Goal: Task Accomplishment & Management: Manage account settings

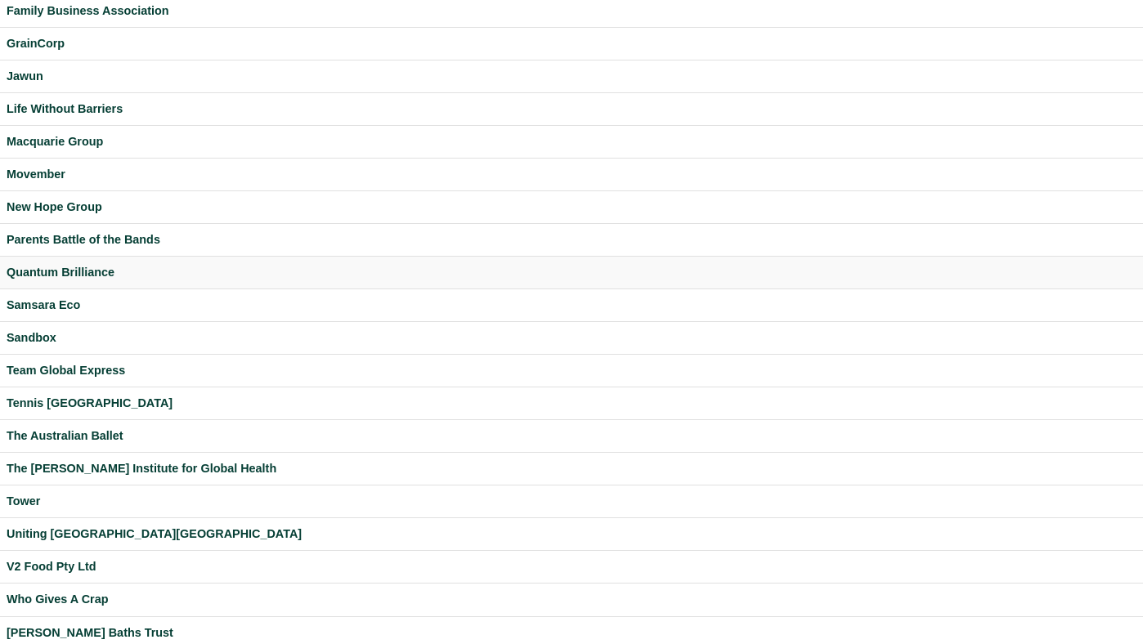
scroll to position [431, 0]
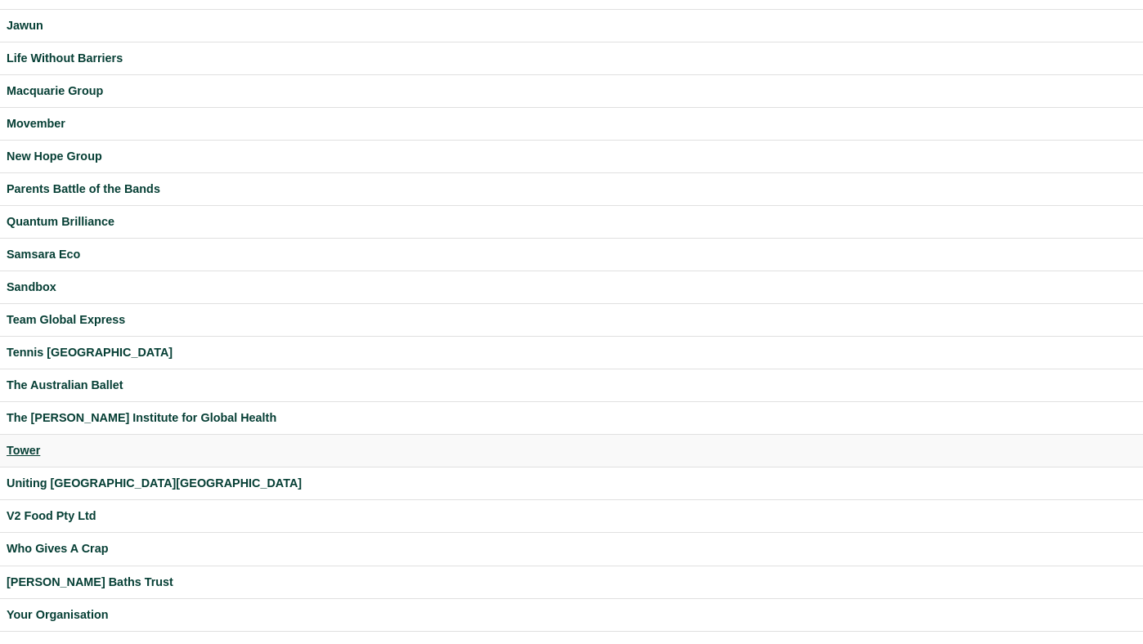
click at [16, 444] on div "Tower" at bounding box center [571, 450] width 1129 height 19
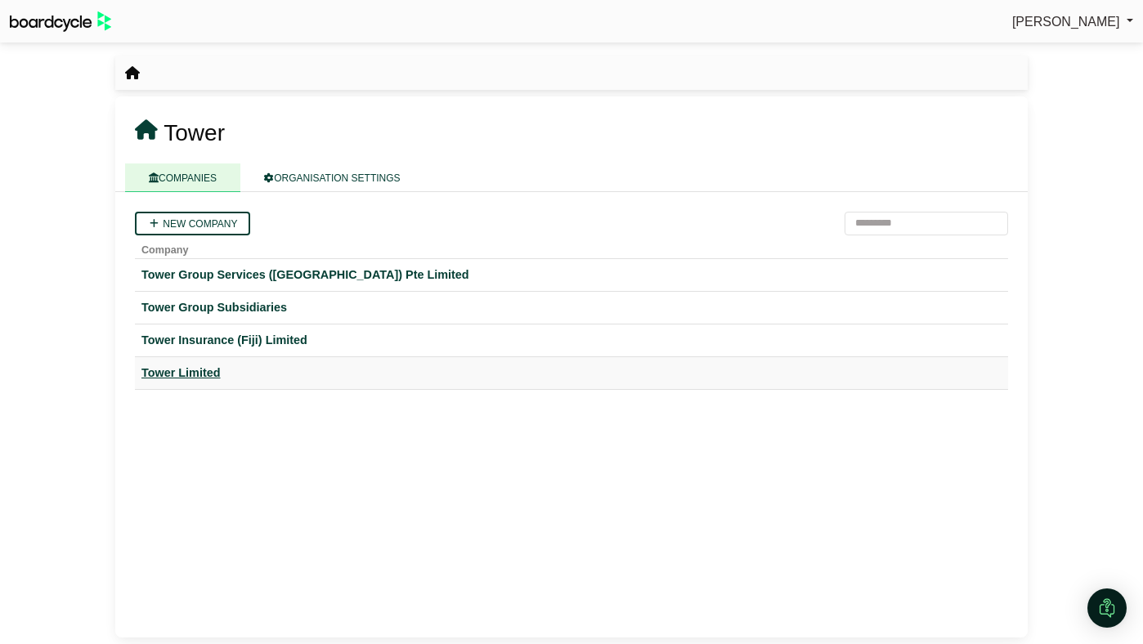
click at [207, 375] on div "Tower Limited" at bounding box center [571, 373] width 860 height 19
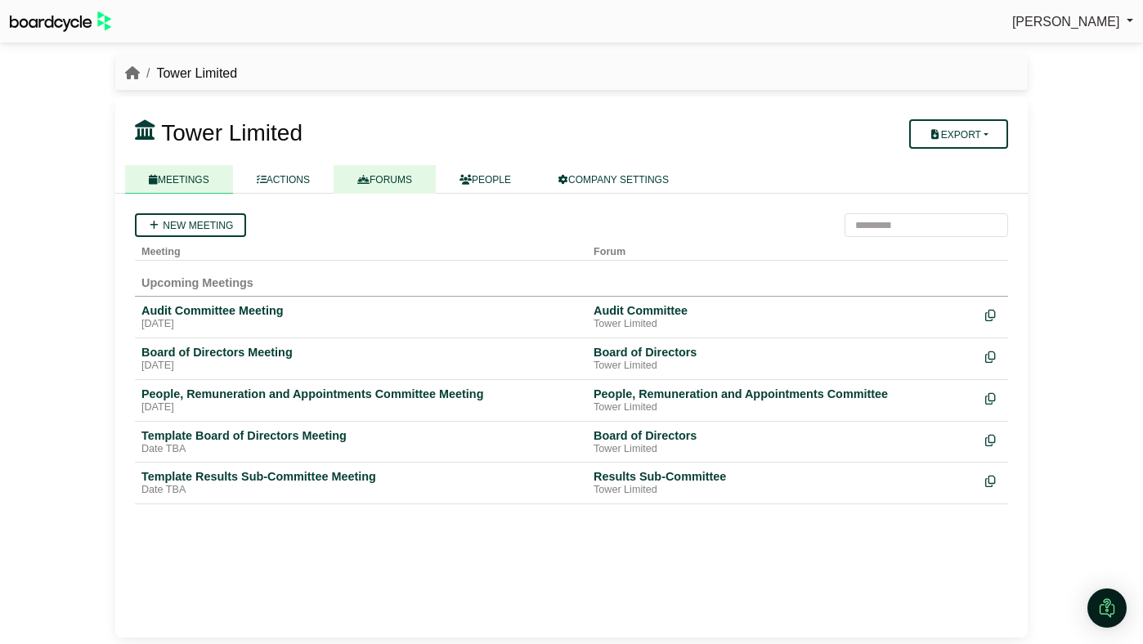
click at [426, 176] on link "FORUMS" at bounding box center [384, 179] width 102 height 29
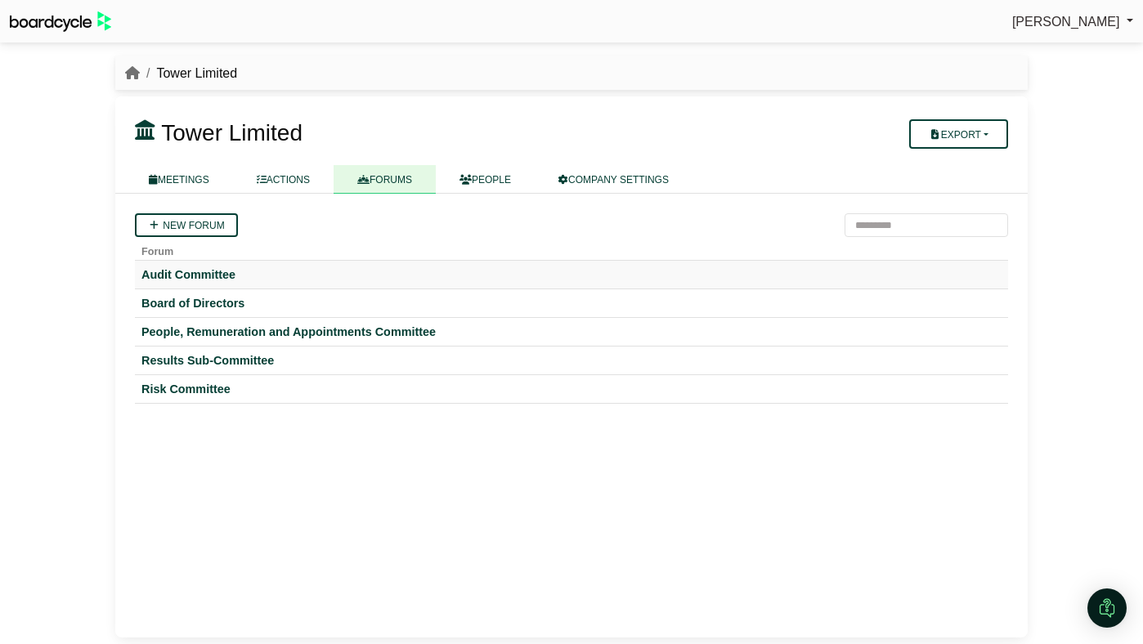
click at [203, 266] on td "Audit Committee" at bounding box center [571, 275] width 873 height 29
click at [203, 282] on div "Audit Committee" at bounding box center [571, 274] width 860 height 15
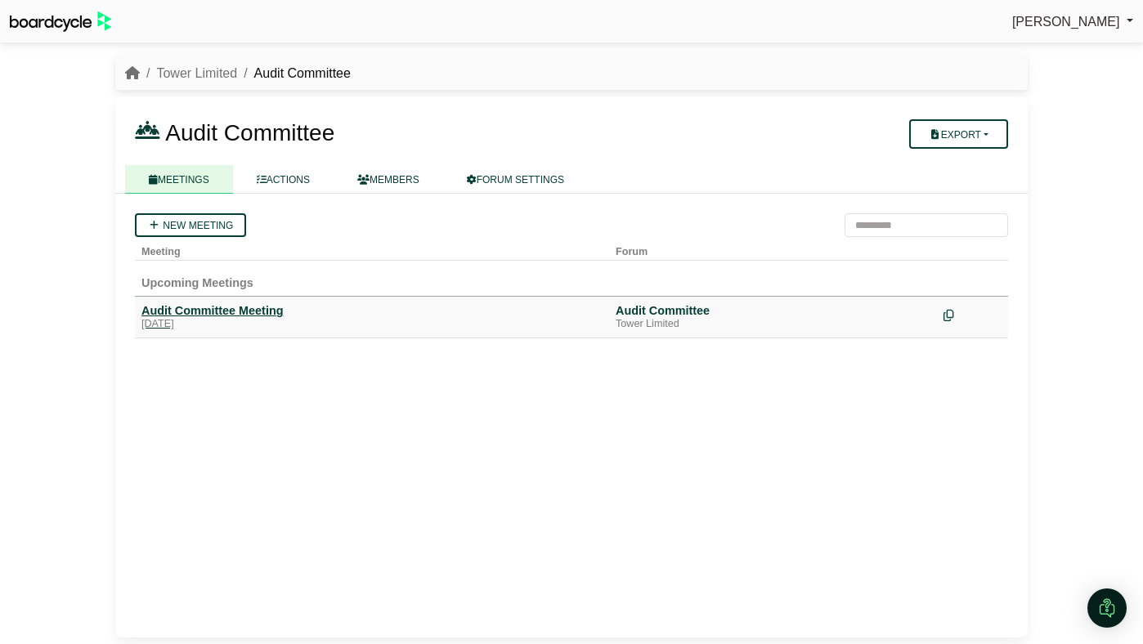
click at [248, 303] on div "Audit Committee Meeting" at bounding box center [371, 310] width 461 height 15
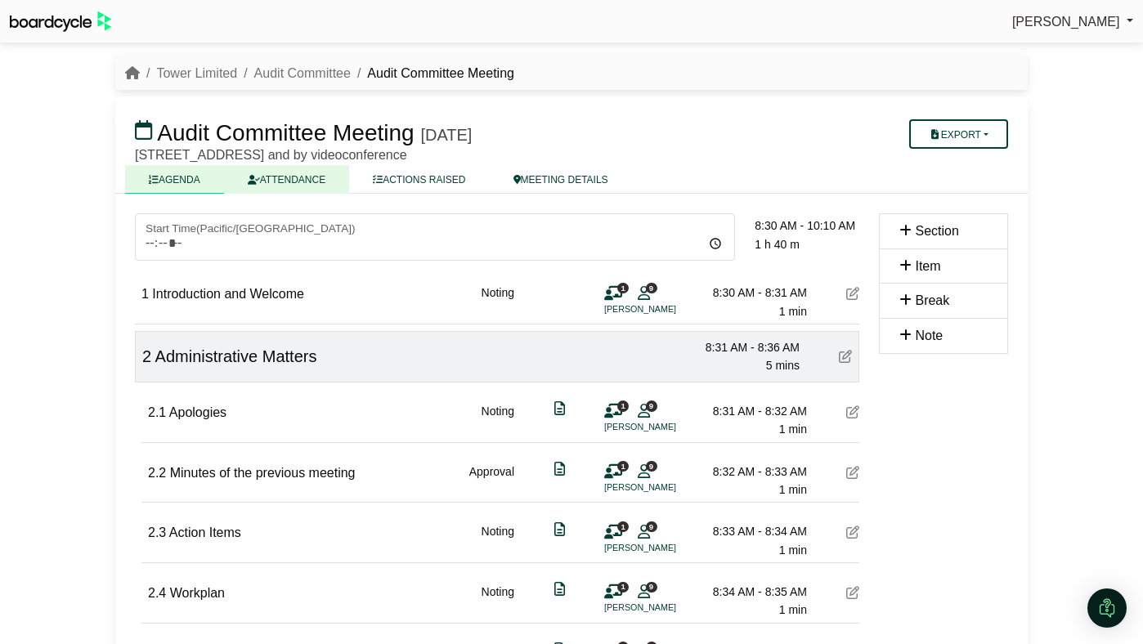
click at [325, 190] on link "ATTENDANCE" at bounding box center [286, 179] width 125 height 29
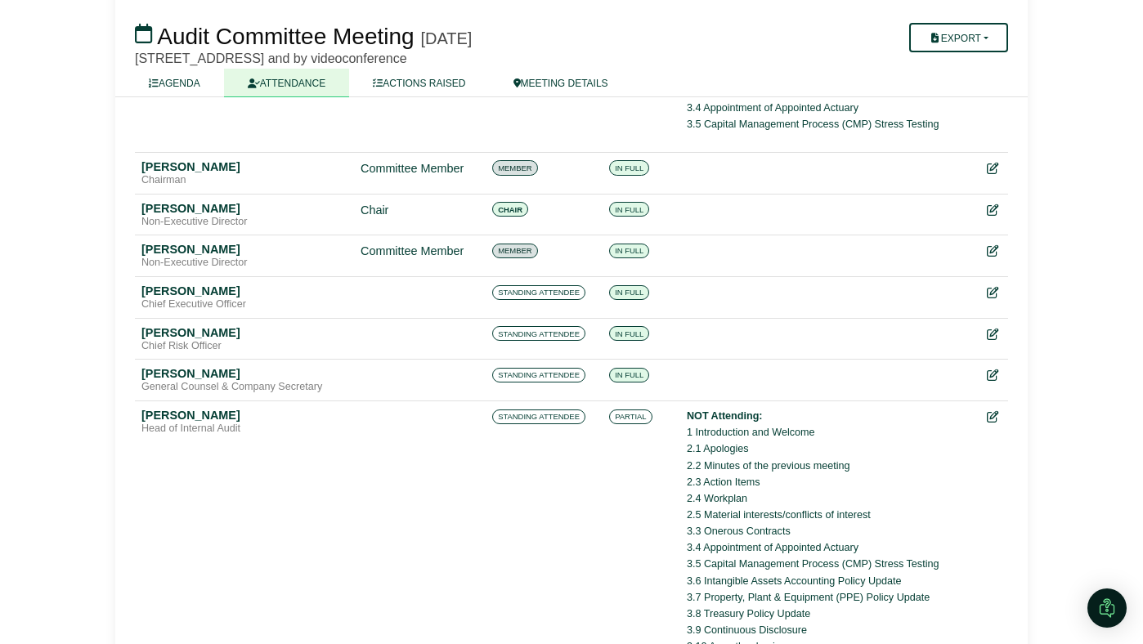
scroll to position [691, 0]
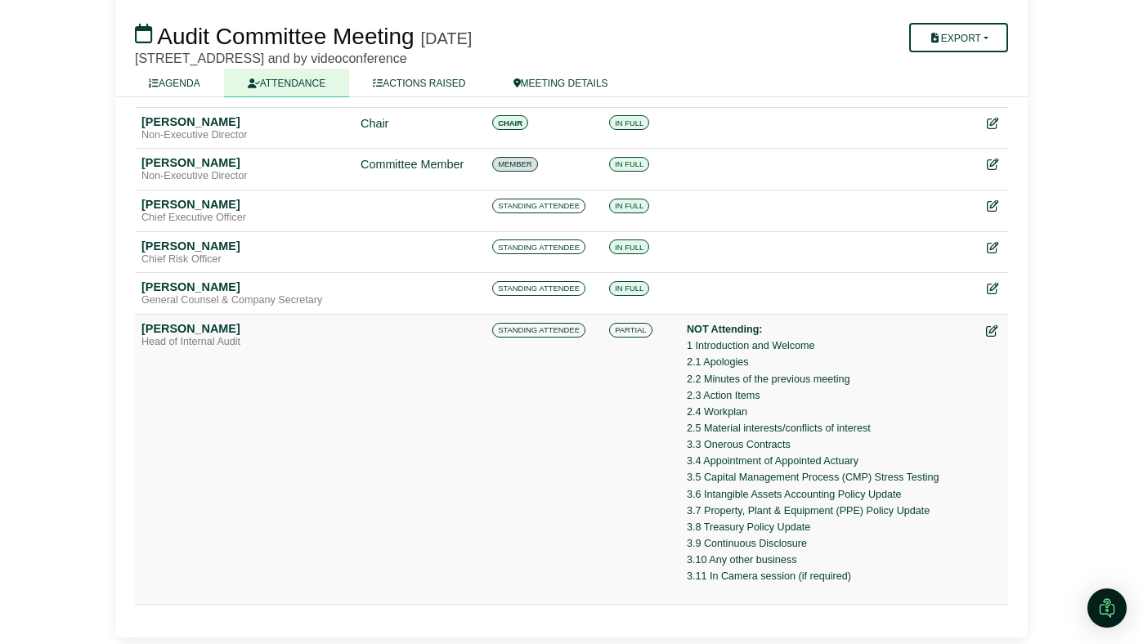
click at [988, 329] on icon at bounding box center [991, 330] width 11 height 11
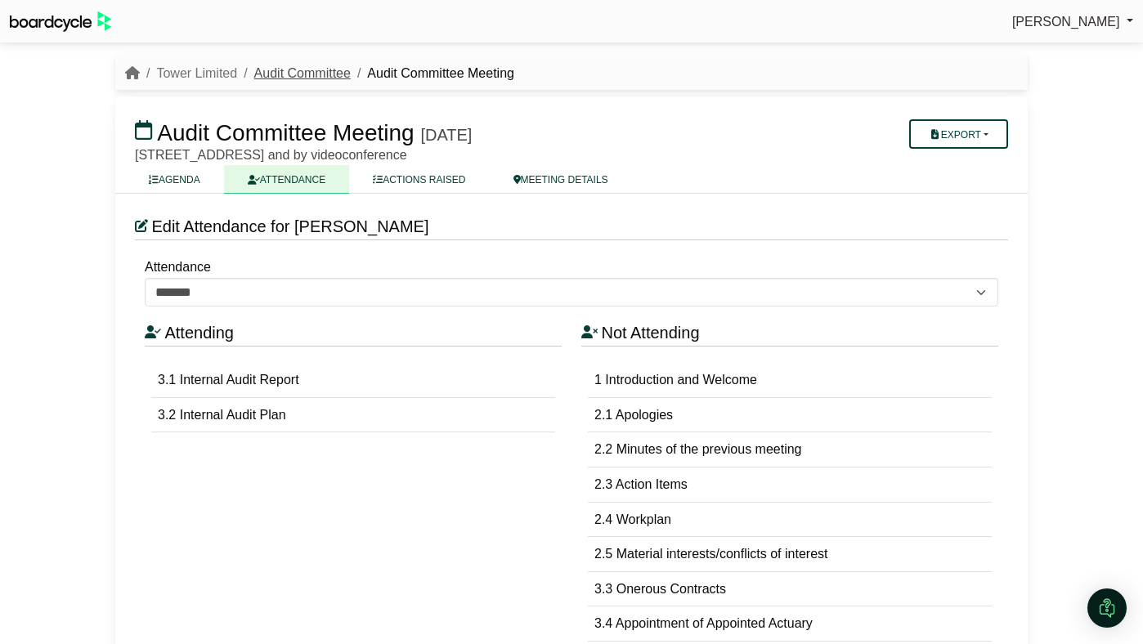
click at [312, 75] on link "Audit Committee" at bounding box center [302, 73] width 96 height 14
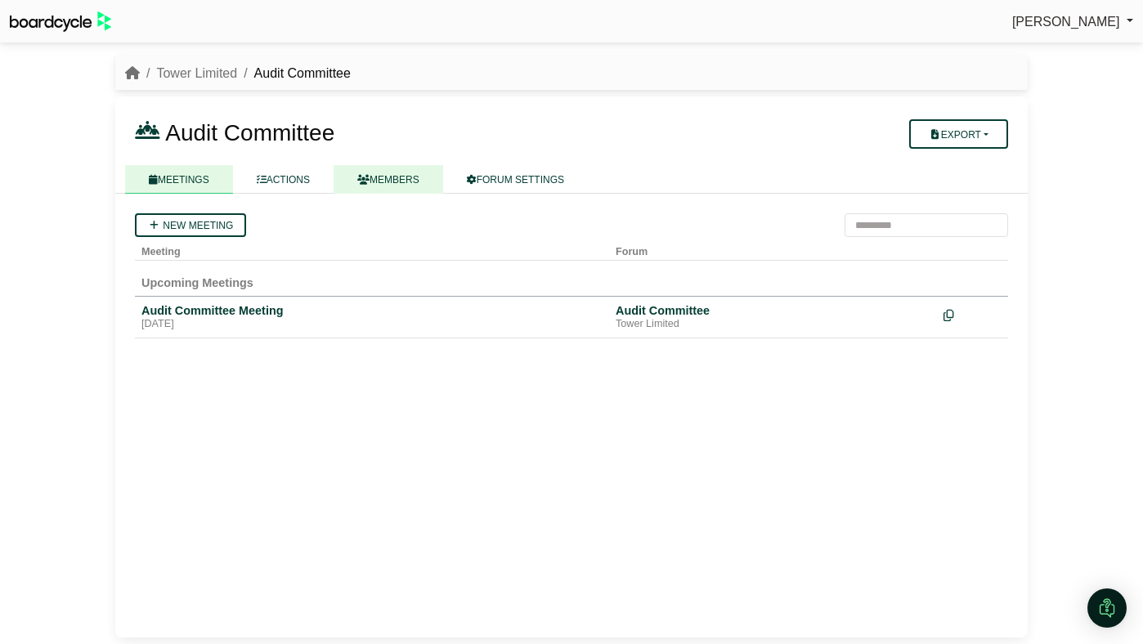
click at [400, 183] on link "MEMBERS" at bounding box center [388, 179] width 110 height 29
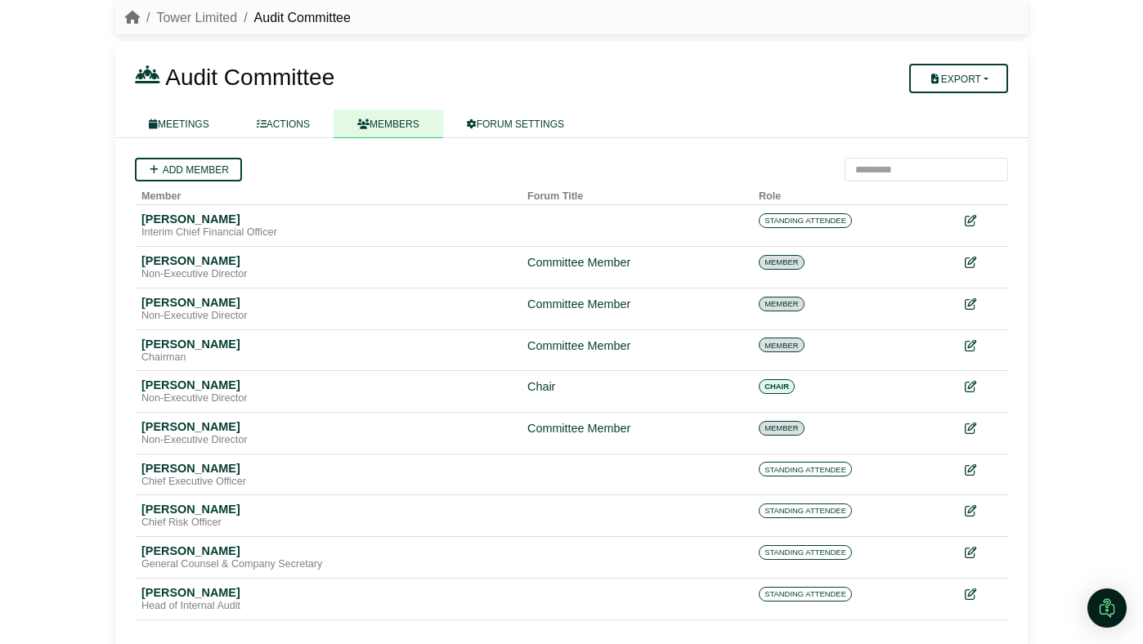
scroll to position [71, 0]
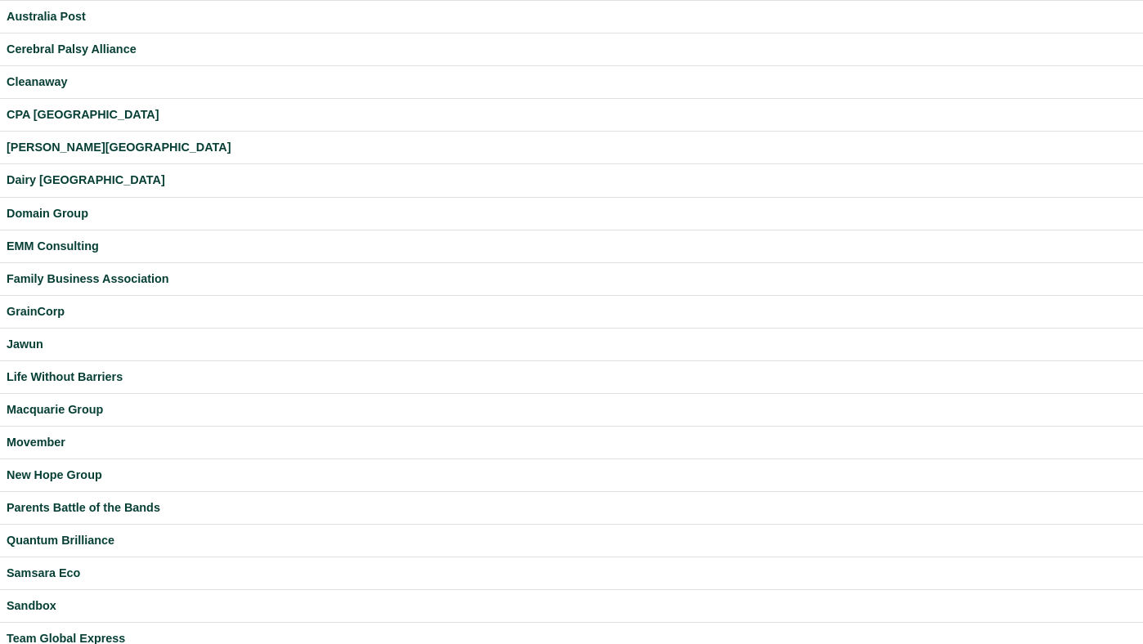
scroll to position [431, 0]
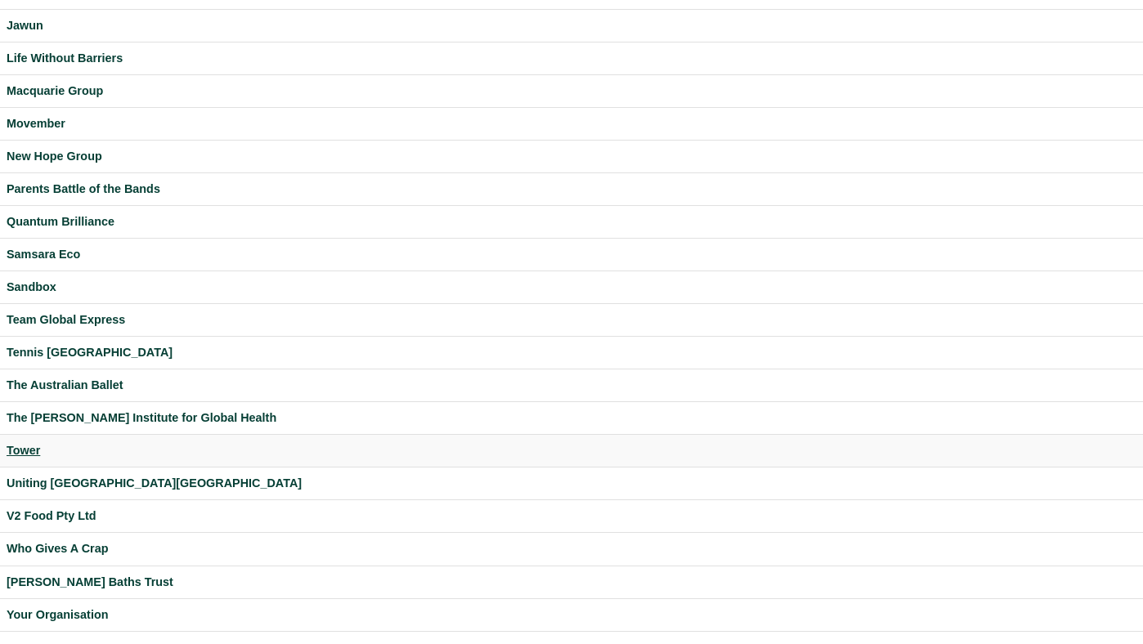
click at [28, 454] on div "Tower" at bounding box center [571, 450] width 1129 height 19
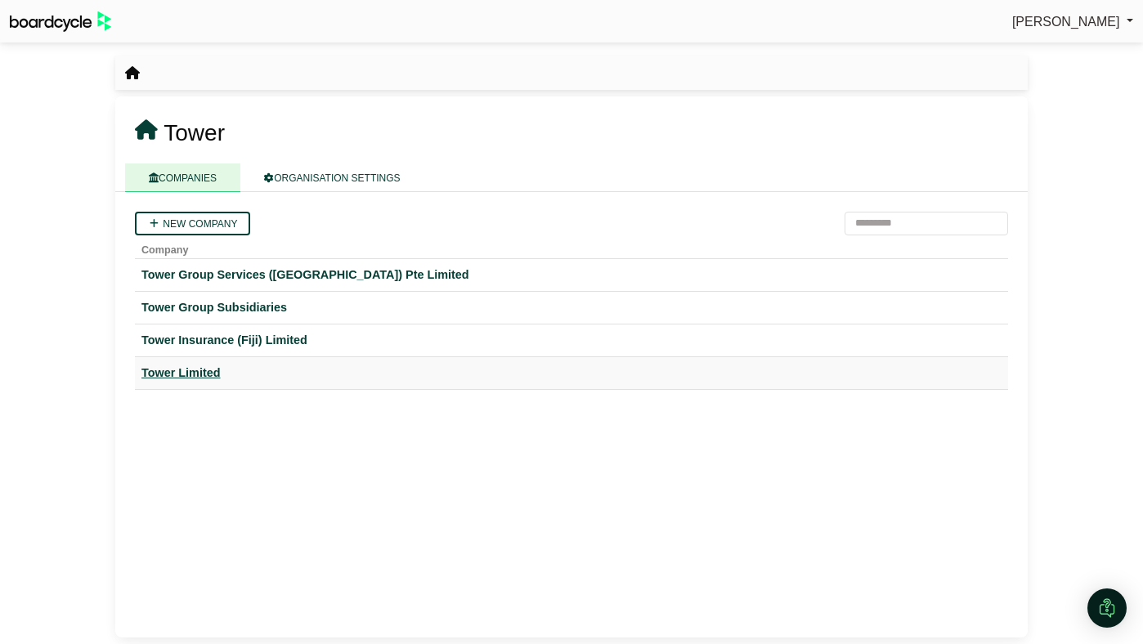
click at [163, 369] on div "Tower Limited" at bounding box center [571, 373] width 860 height 19
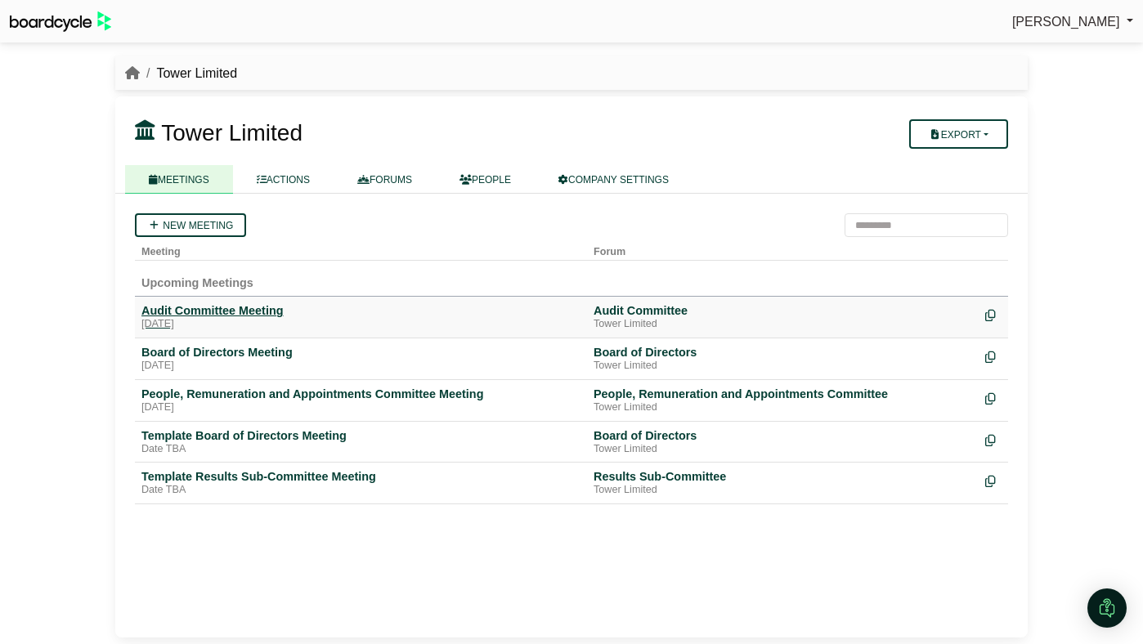
click at [225, 306] on div "Audit Committee Meeting" at bounding box center [360, 310] width 439 height 15
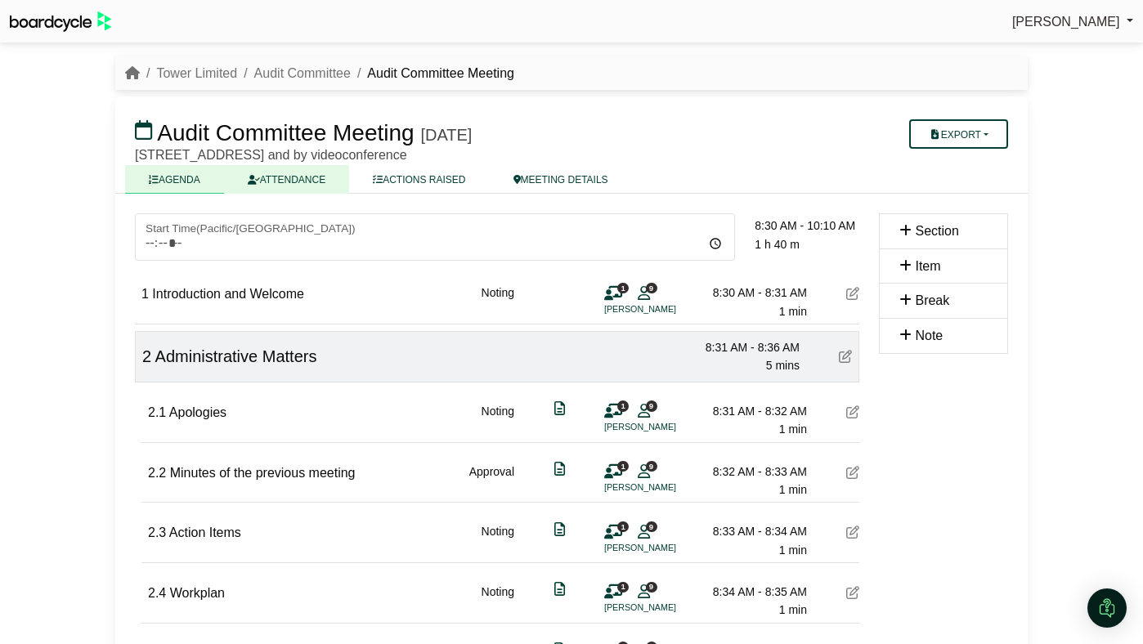
click at [312, 187] on link "ATTENDANCE" at bounding box center [286, 179] width 125 height 29
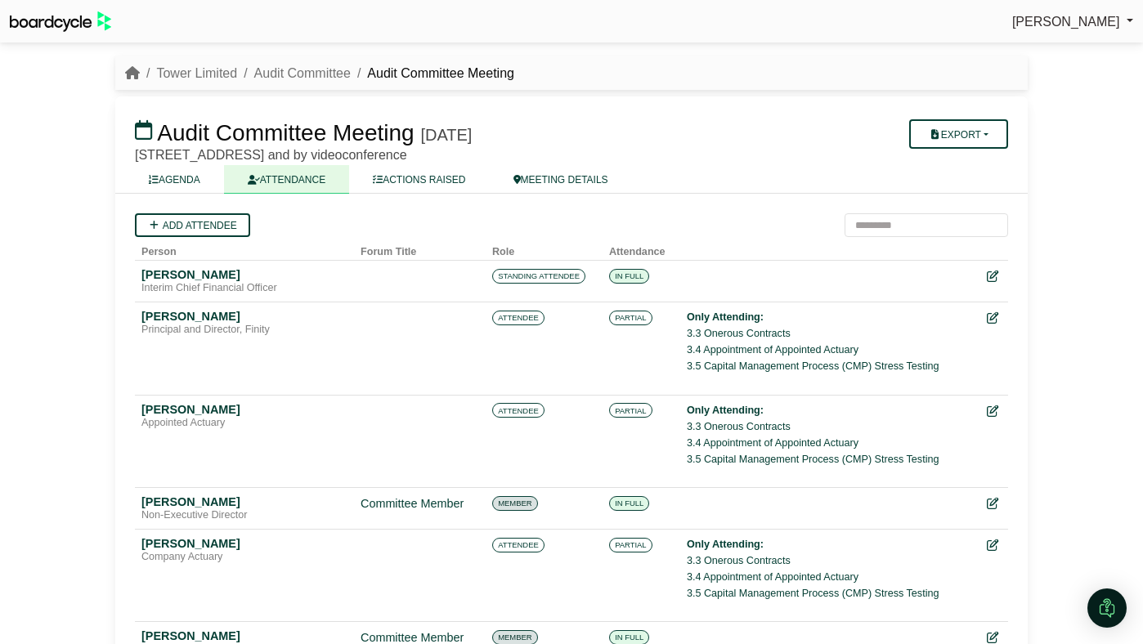
click at [308, 64] on li "Audit Committee" at bounding box center [294, 73] width 114 height 21
click at [307, 74] on link "Audit Committee" at bounding box center [302, 73] width 96 height 14
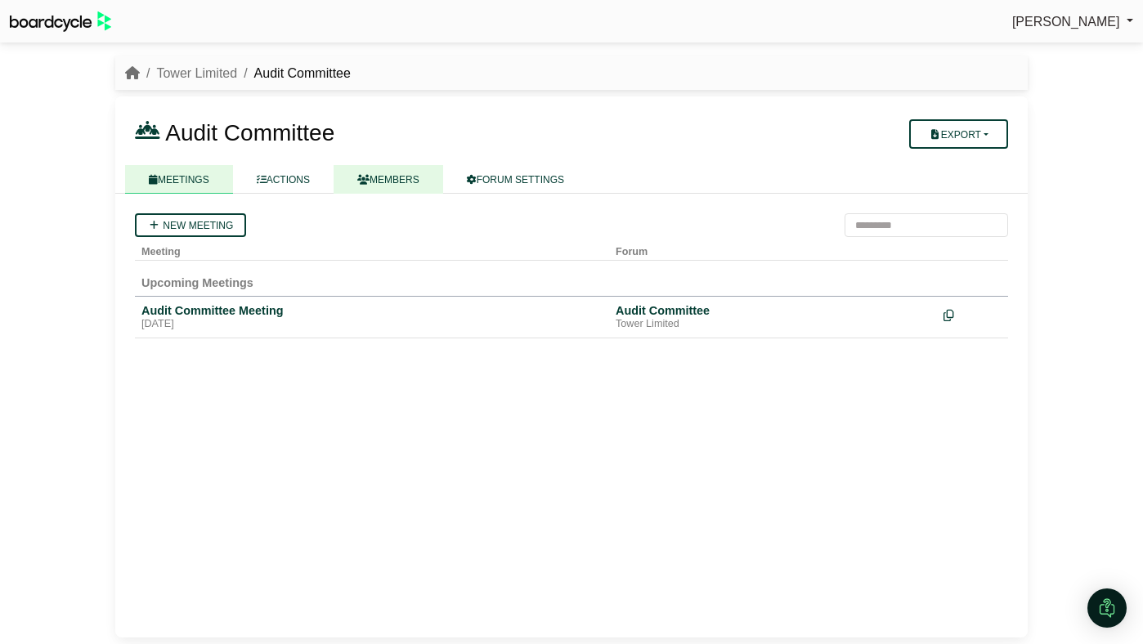
click at [409, 172] on link "MEMBERS" at bounding box center [388, 179] width 110 height 29
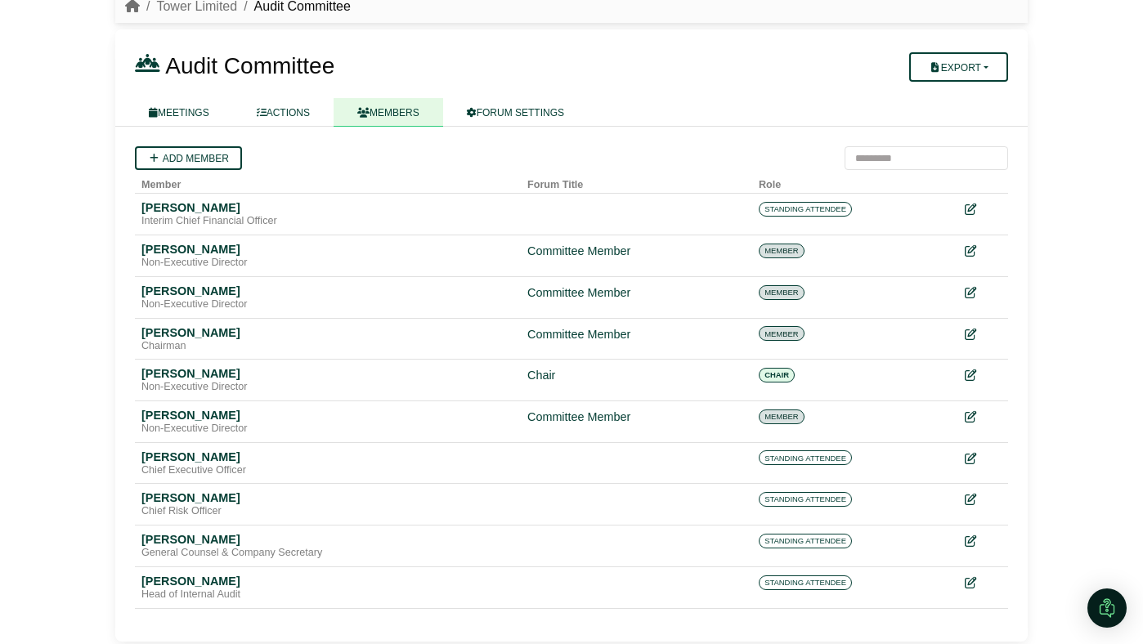
scroll to position [71, 0]
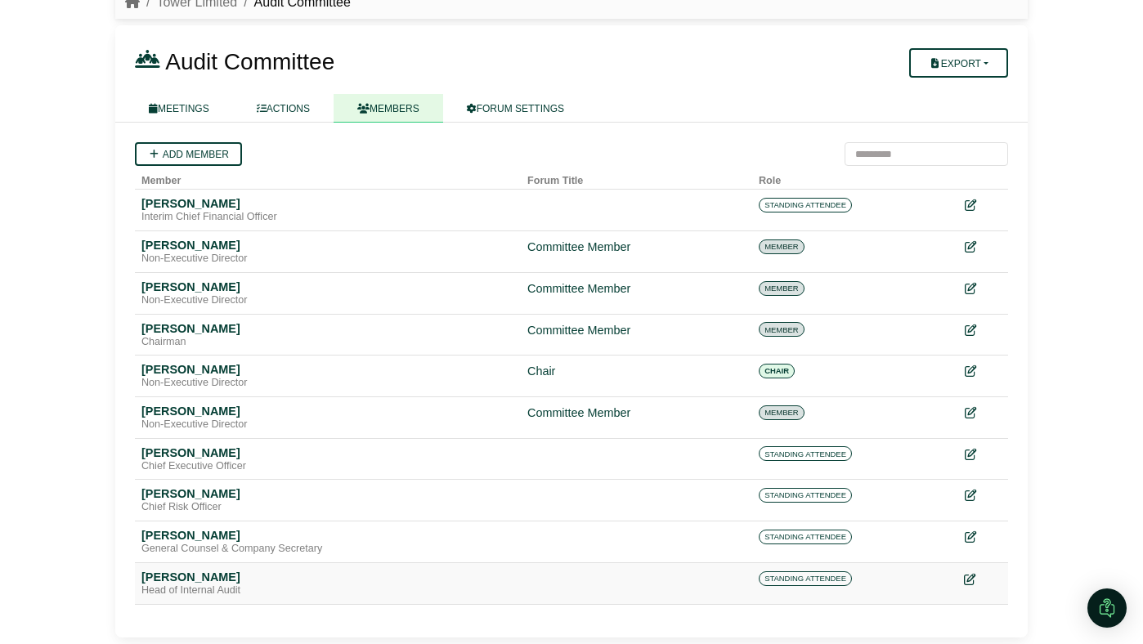
click at [966, 579] on icon at bounding box center [969, 579] width 11 height 11
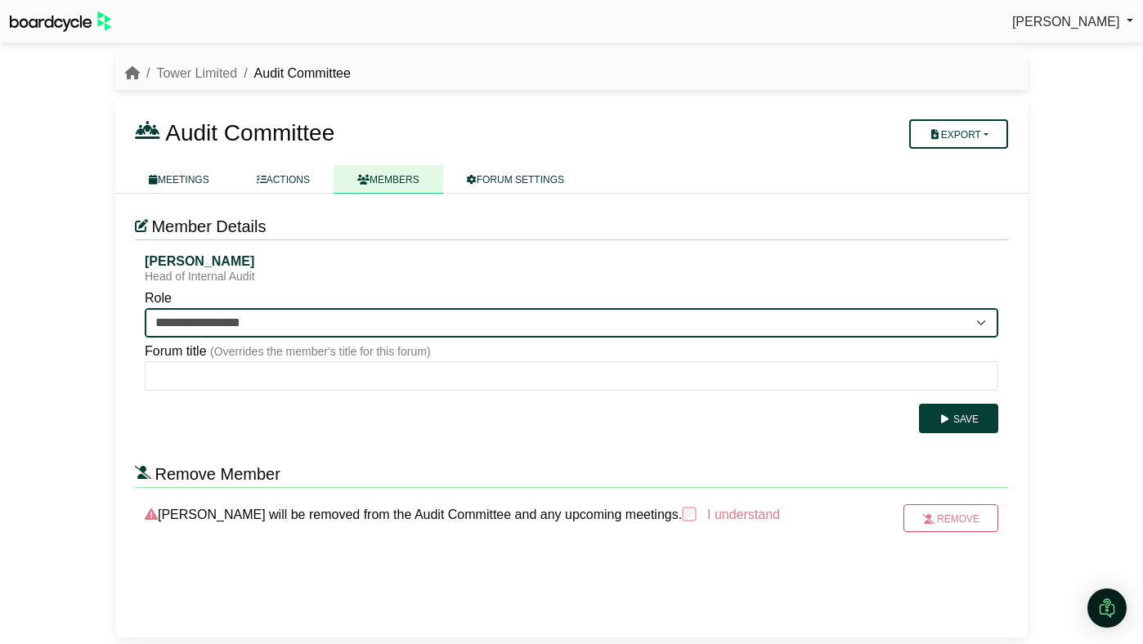
click at [364, 320] on select "**********" at bounding box center [571, 322] width 853 height 29
click at [145, 308] on select "**********" at bounding box center [571, 322] width 853 height 29
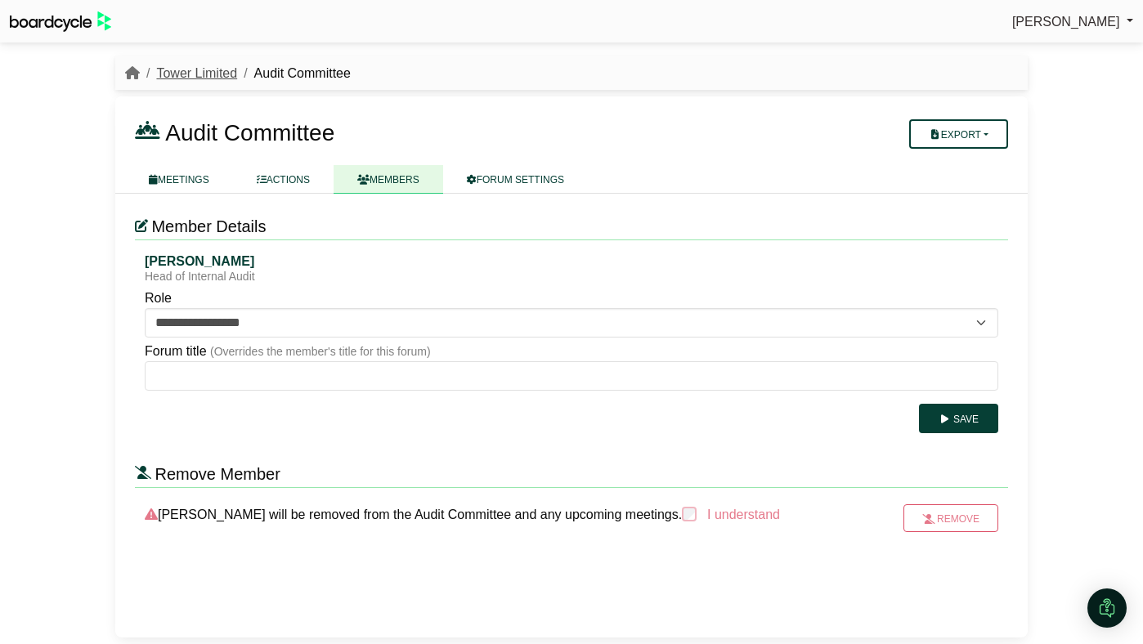
click at [224, 77] on link "Tower Limited" at bounding box center [196, 73] width 81 height 14
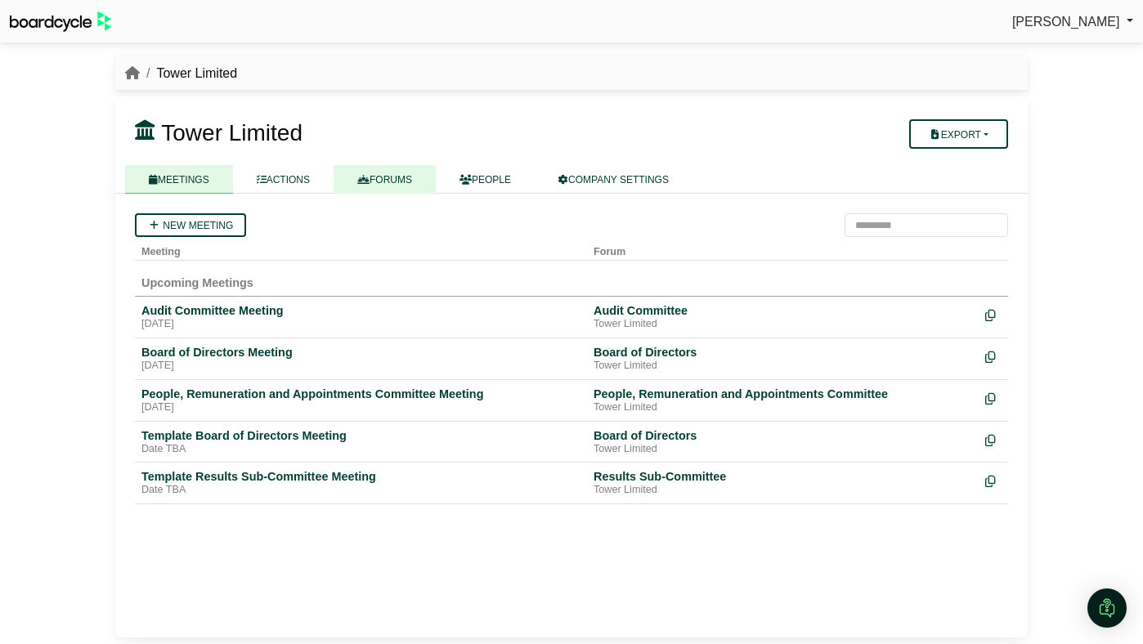
click at [383, 177] on link "FORUMS" at bounding box center [384, 179] width 102 height 29
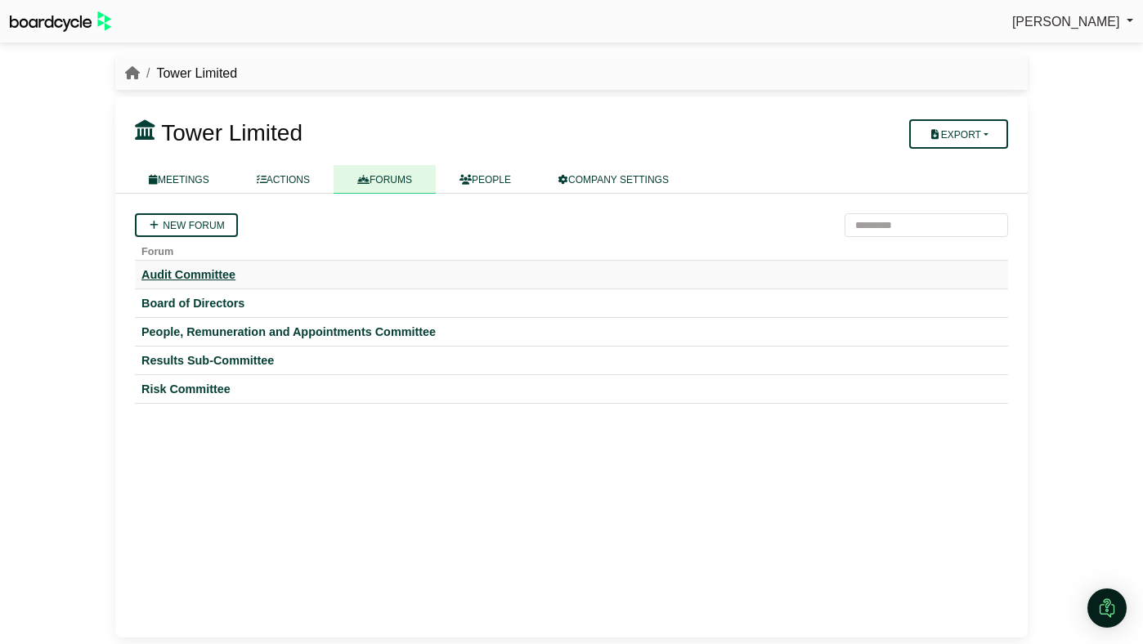
click at [230, 274] on div "Audit Committee" at bounding box center [571, 274] width 860 height 15
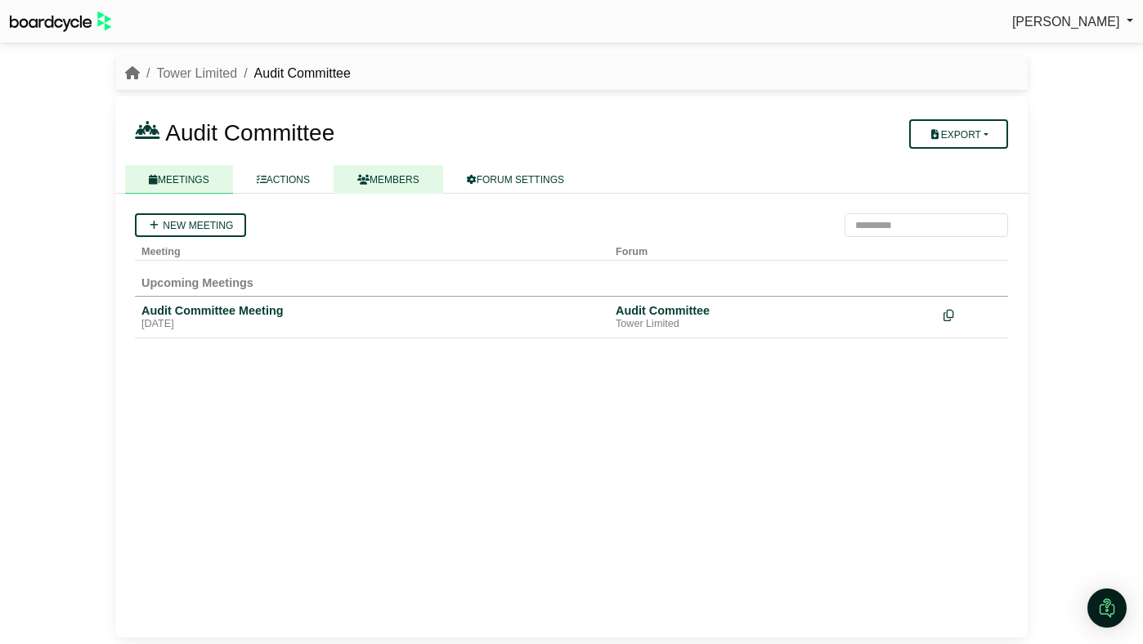
click at [397, 177] on link "MEMBERS" at bounding box center [388, 179] width 110 height 29
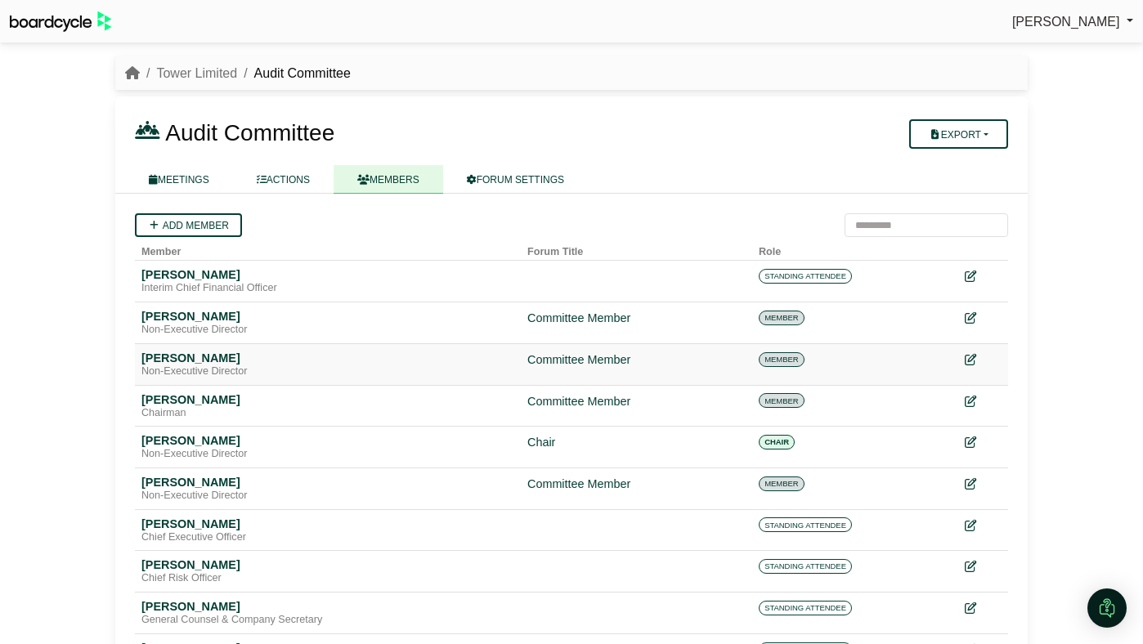
scroll to position [71, 0]
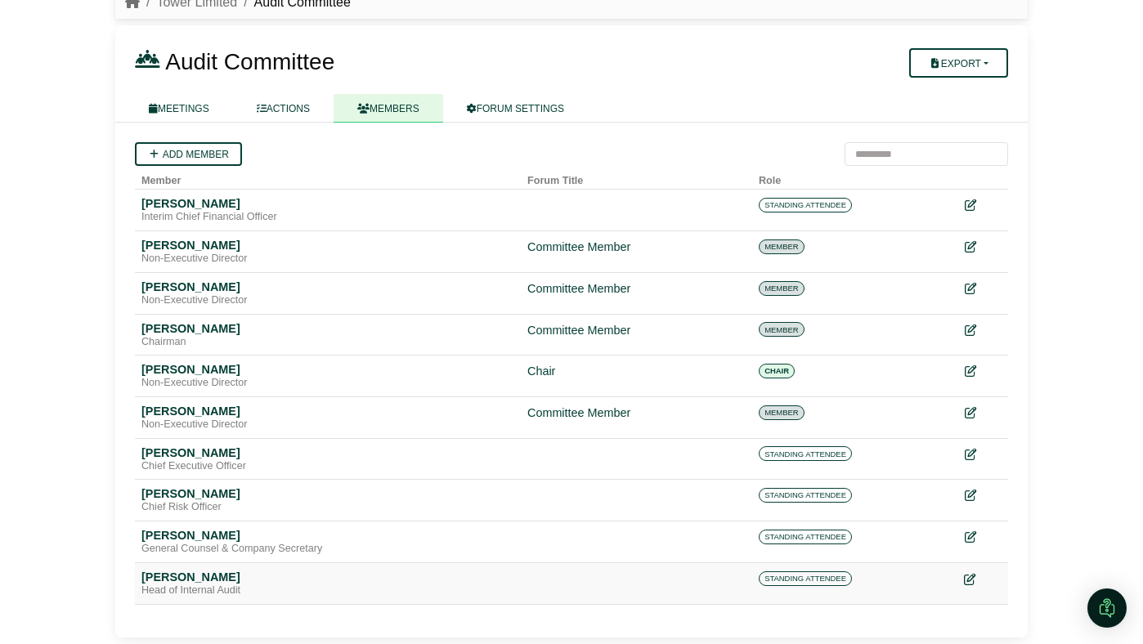
click at [965, 581] on icon at bounding box center [969, 579] width 11 height 11
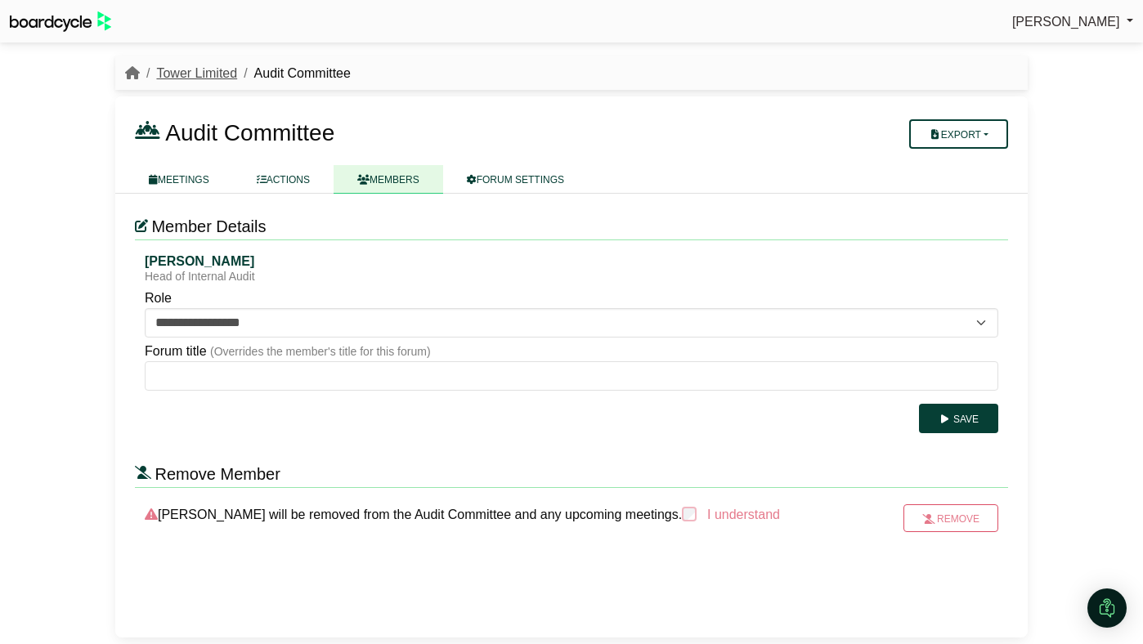
click at [221, 67] on link "Tower Limited" at bounding box center [196, 73] width 81 height 14
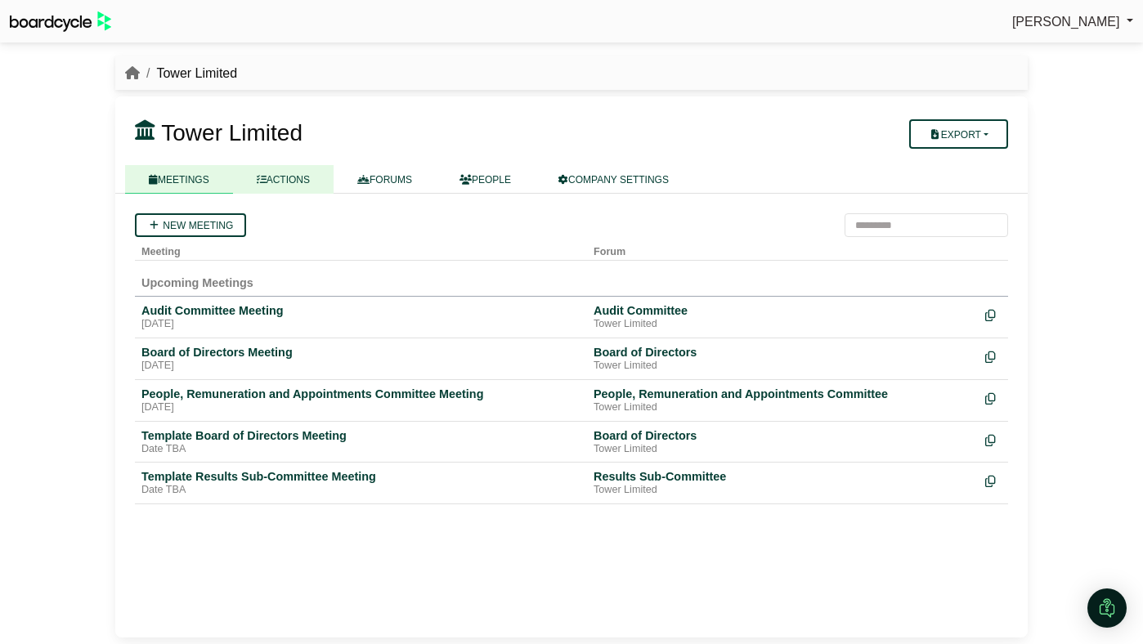
click at [322, 187] on link "ACTIONS" at bounding box center [283, 179] width 101 height 29
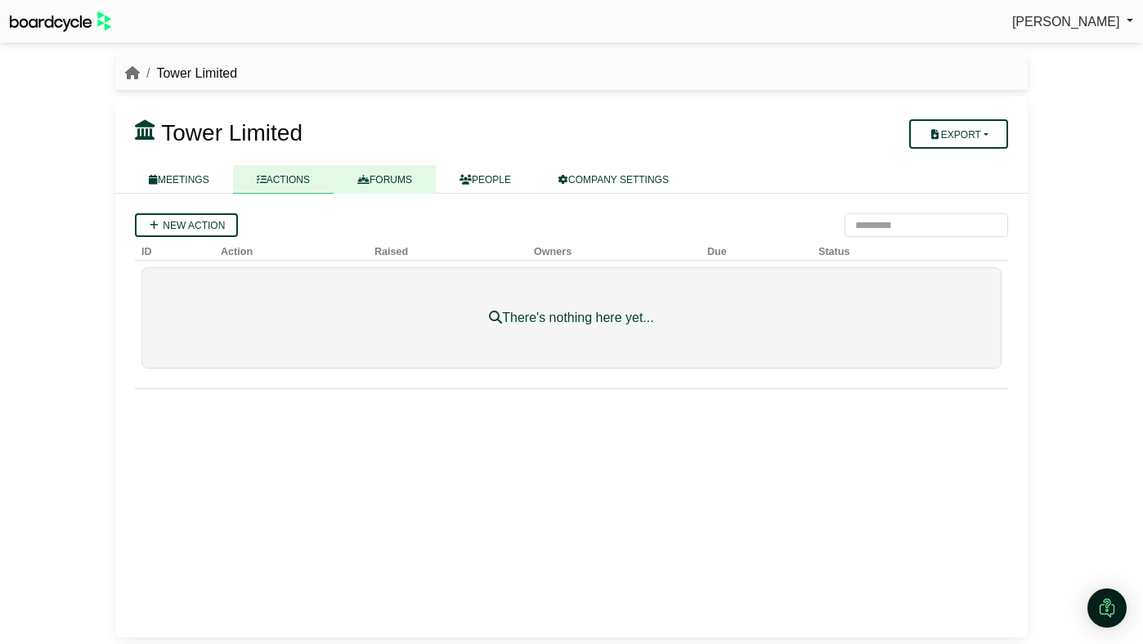
click at [365, 190] on link "FORUMS" at bounding box center [384, 179] width 102 height 29
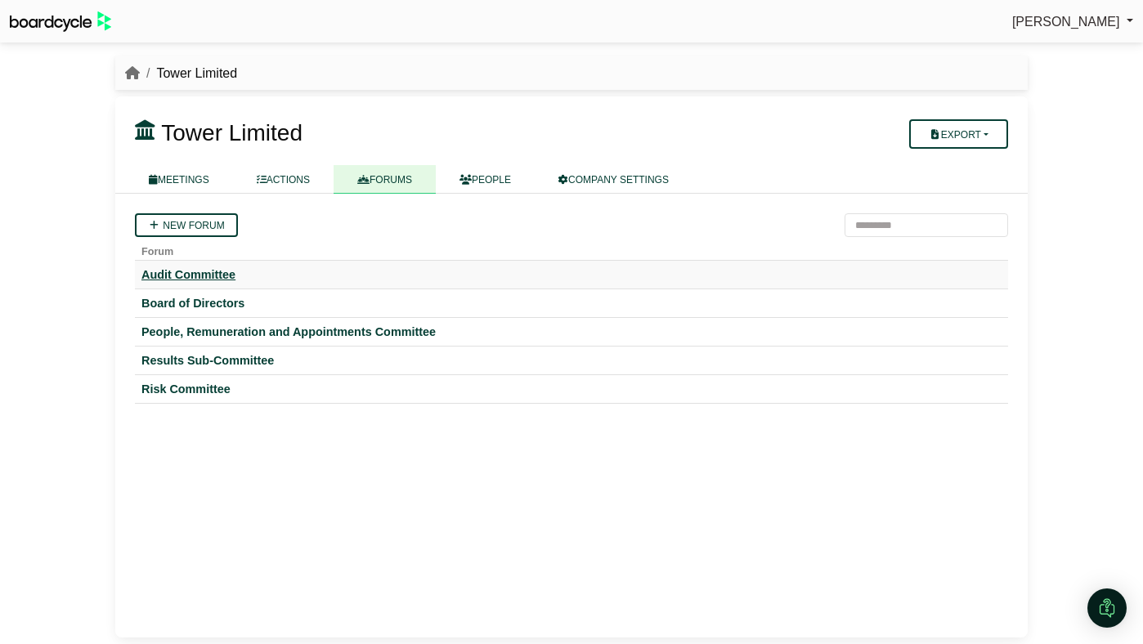
click at [205, 274] on div "Audit Committee" at bounding box center [571, 274] width 860 height 15
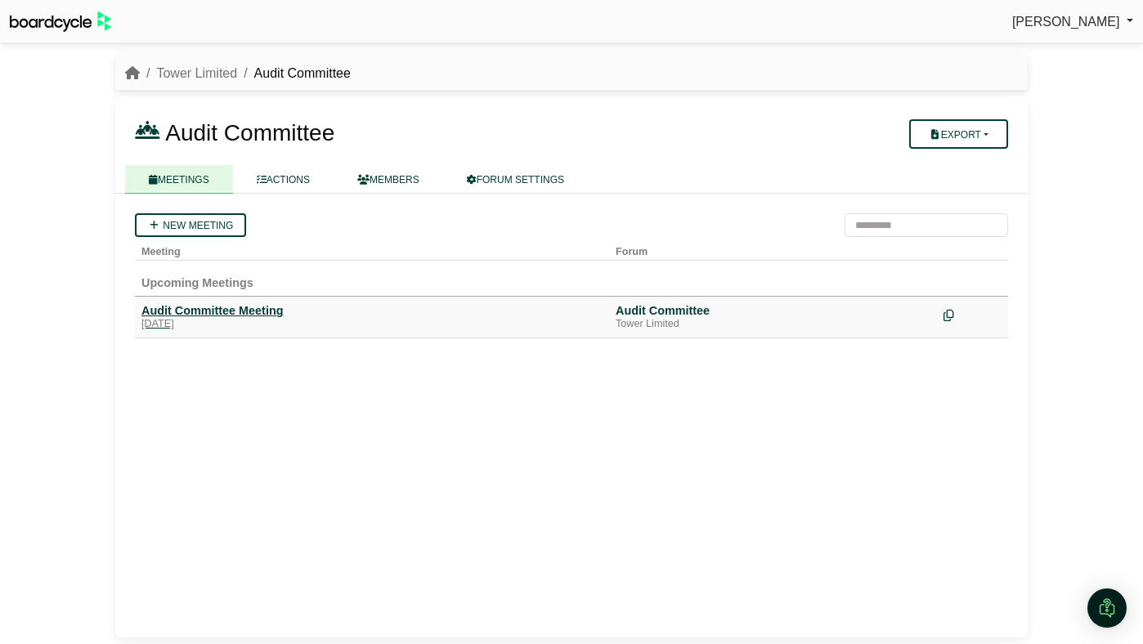
click at [221, 310] on div "Audit Committee Meeting" at bounding box center [371, 310] width 461 height 15
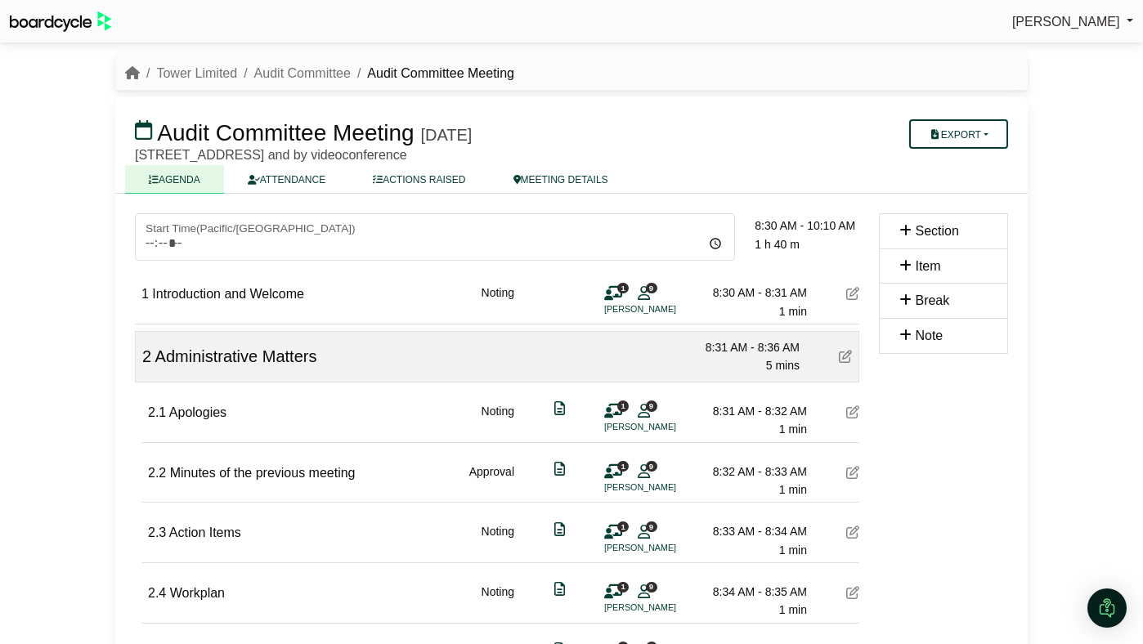
scroll to position [7, 0]
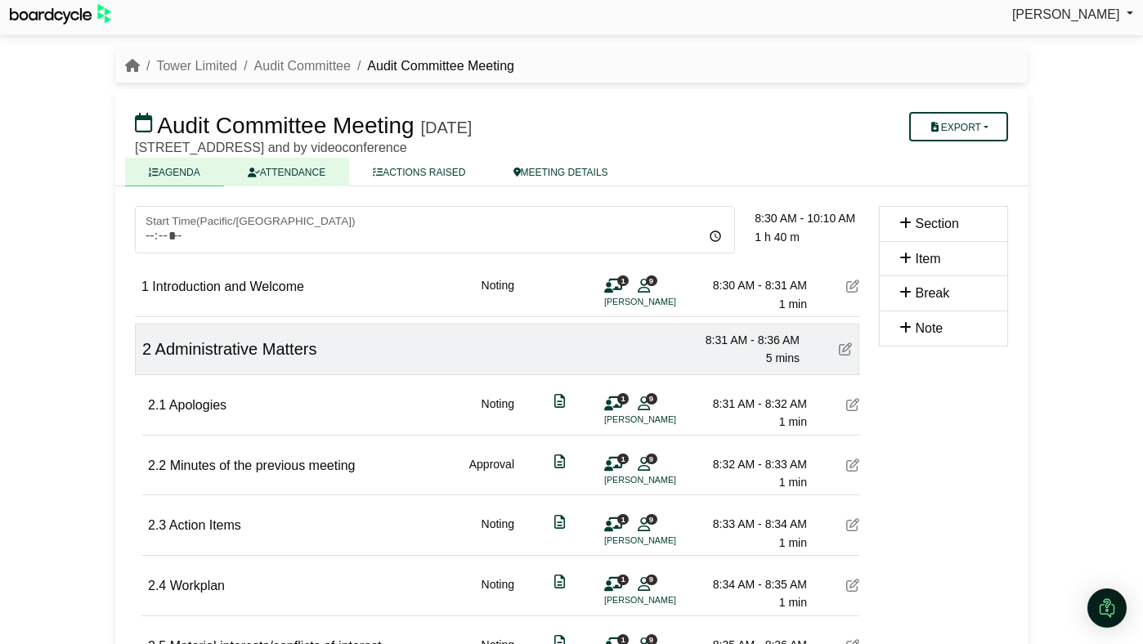
click at [308, 167] on link "ATTENDANCE" at bounding box center [286, 172] width 125 height 29
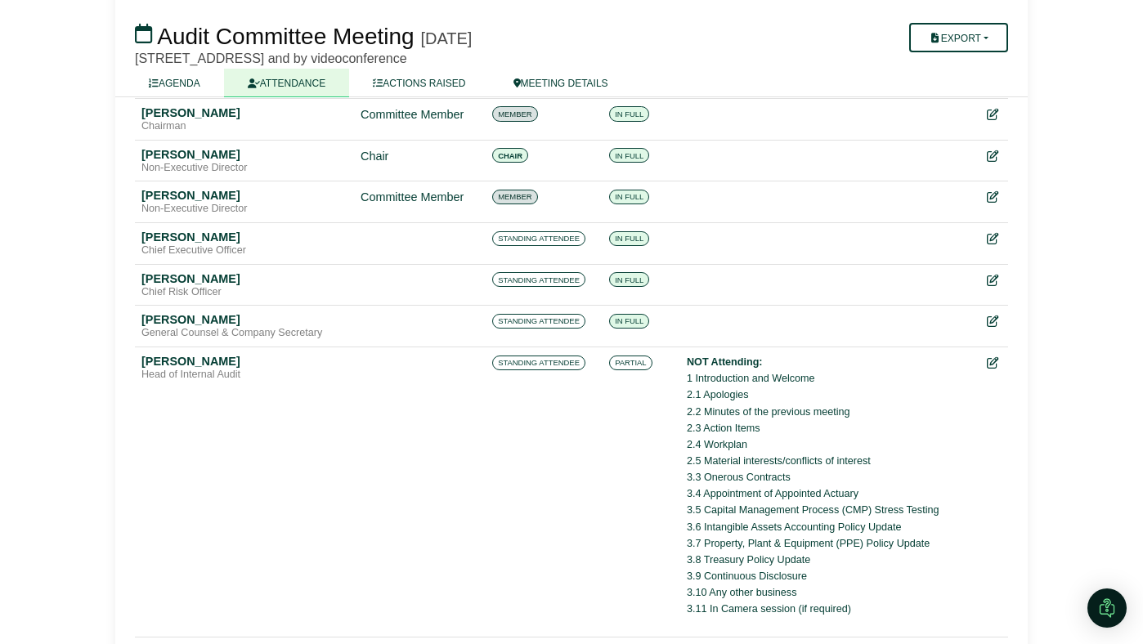
scroll to position [691, 0]
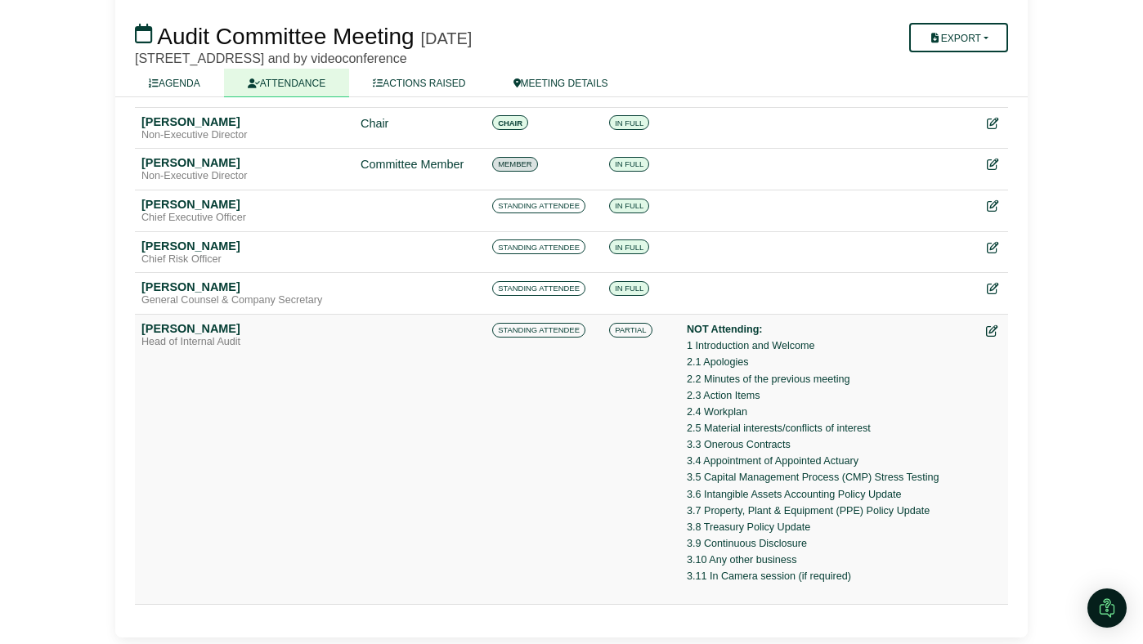
click at [995, 326] on icon at bounding box center [991, 330] width 11 height 11
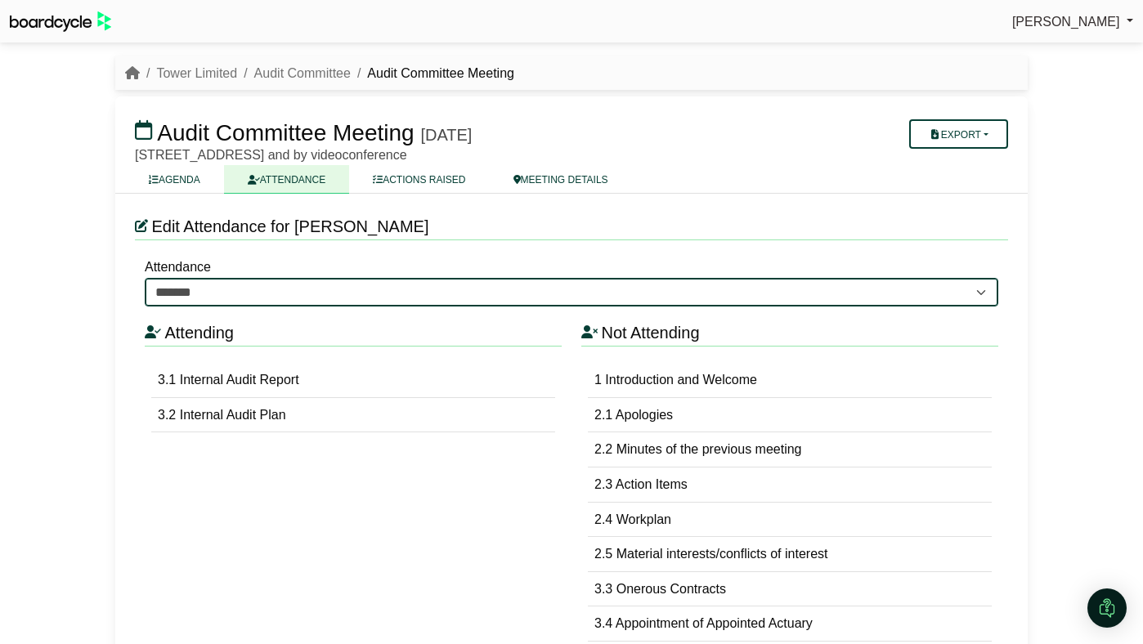
click at [535, 298] on select "******* ******* *******" at bounding box center [571, 292] width 853 height 29
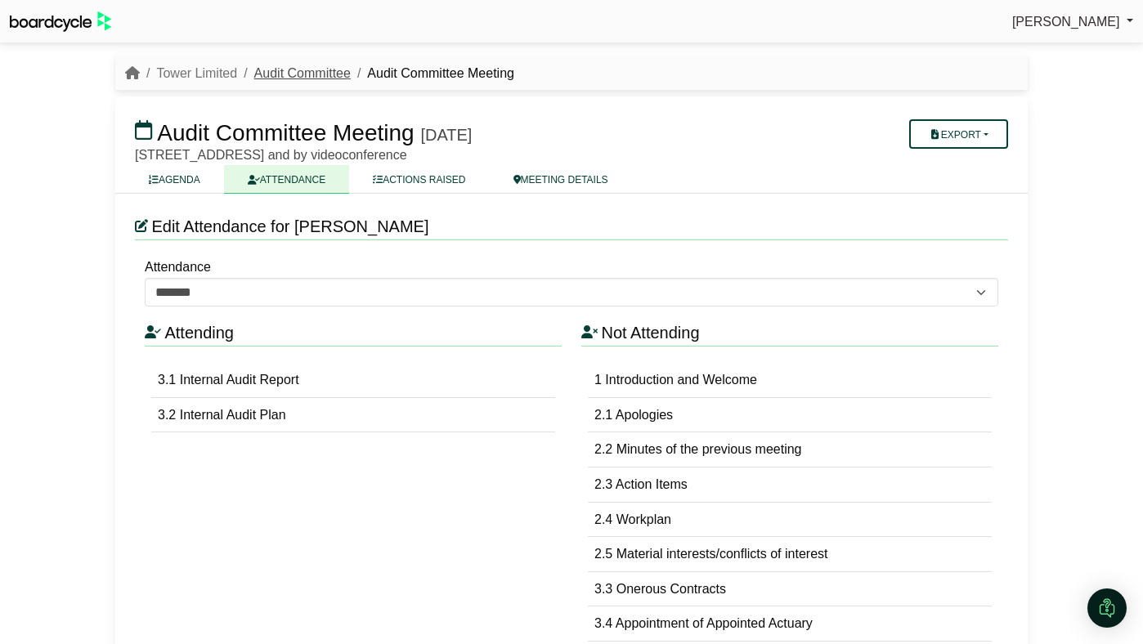
click at [309, 66] on link "Audit Committee" at bounding box center [302, 73] width 96 height 14
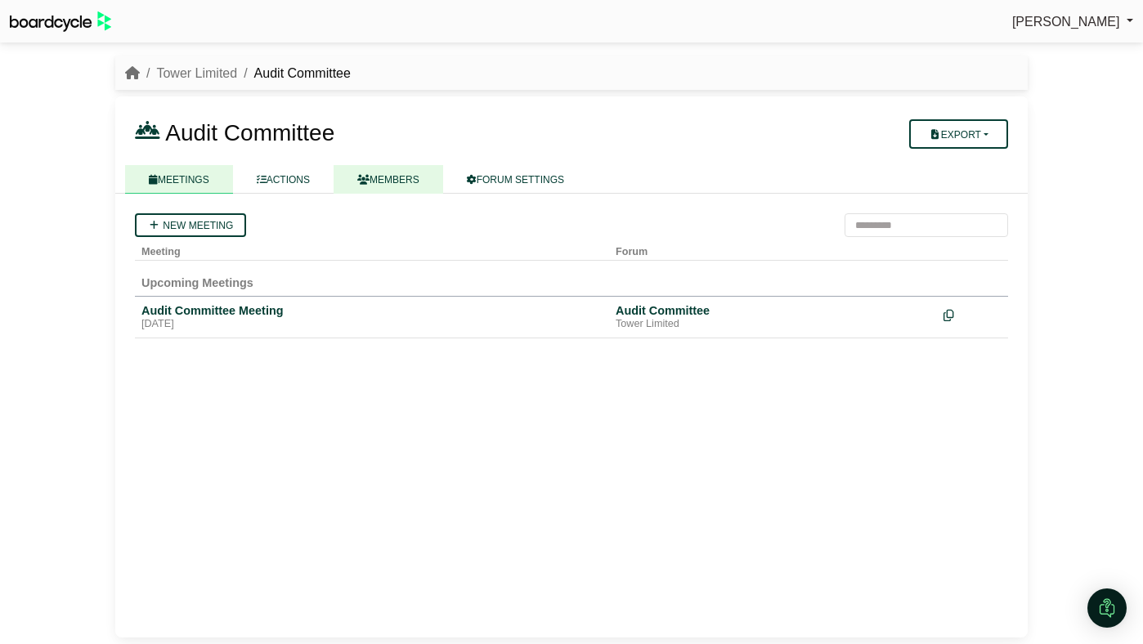
click at [417, 172] on link "MEMBERS" at bounding box center [388, 179] width 110 height 29
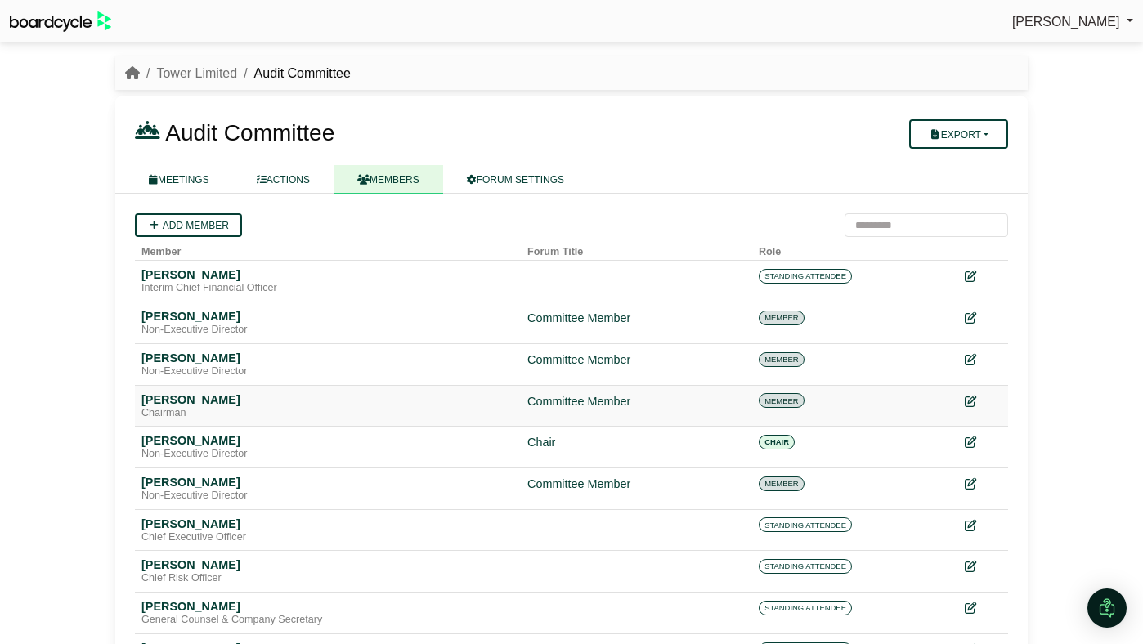
scroll to position [71, 0]
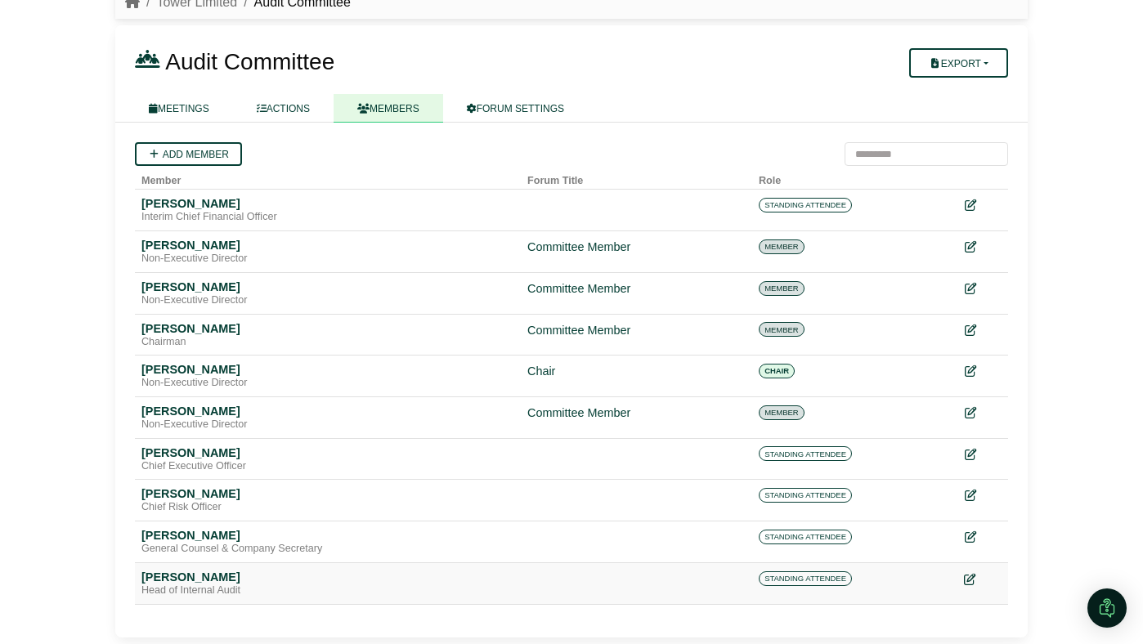
click at [971, 583] on icon at bounding box center [969, 579] width 11 height 11
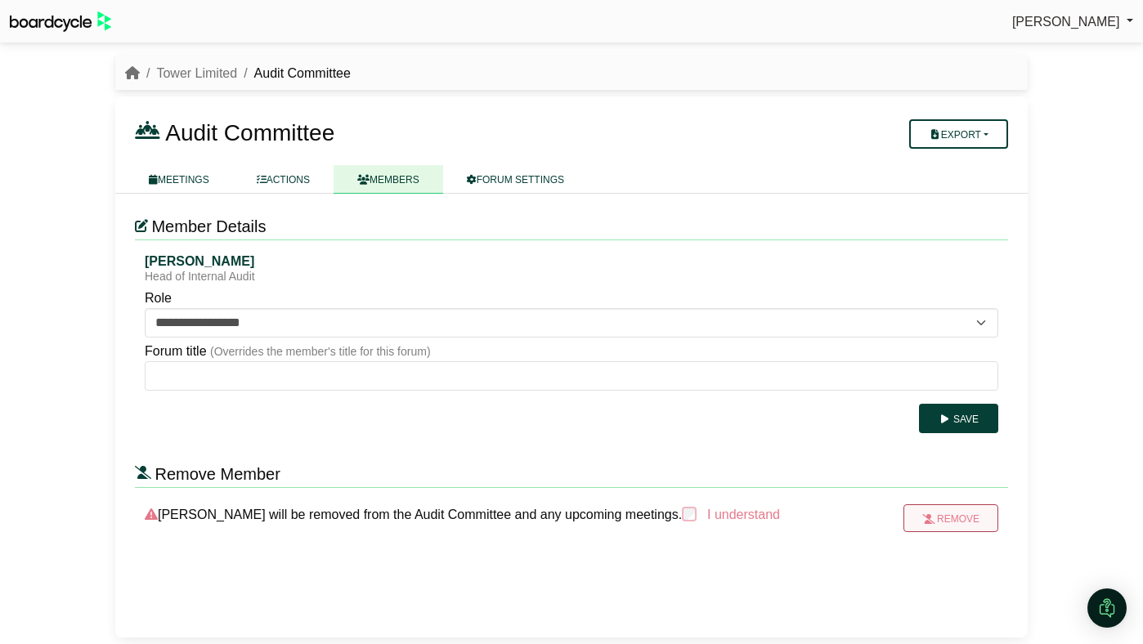
click at [922, 522] on icon "submit" at bounding box center [928, 519] width 12 height 10
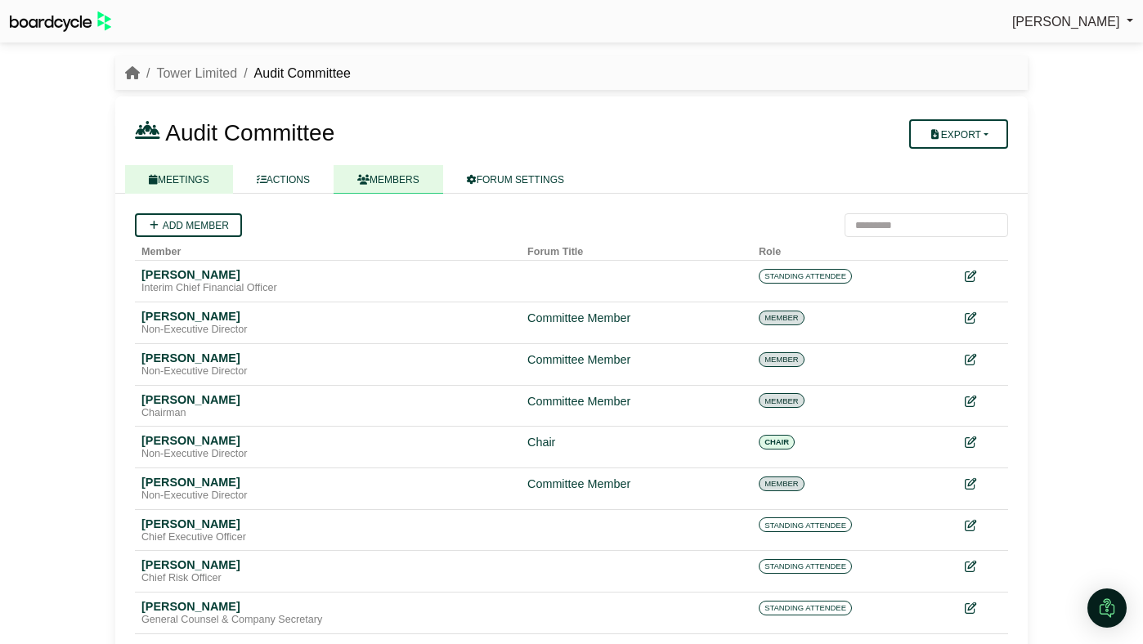
click at [204, 185] on link "MEETINGS" at bounding box center [179, 179] width 108 height 29
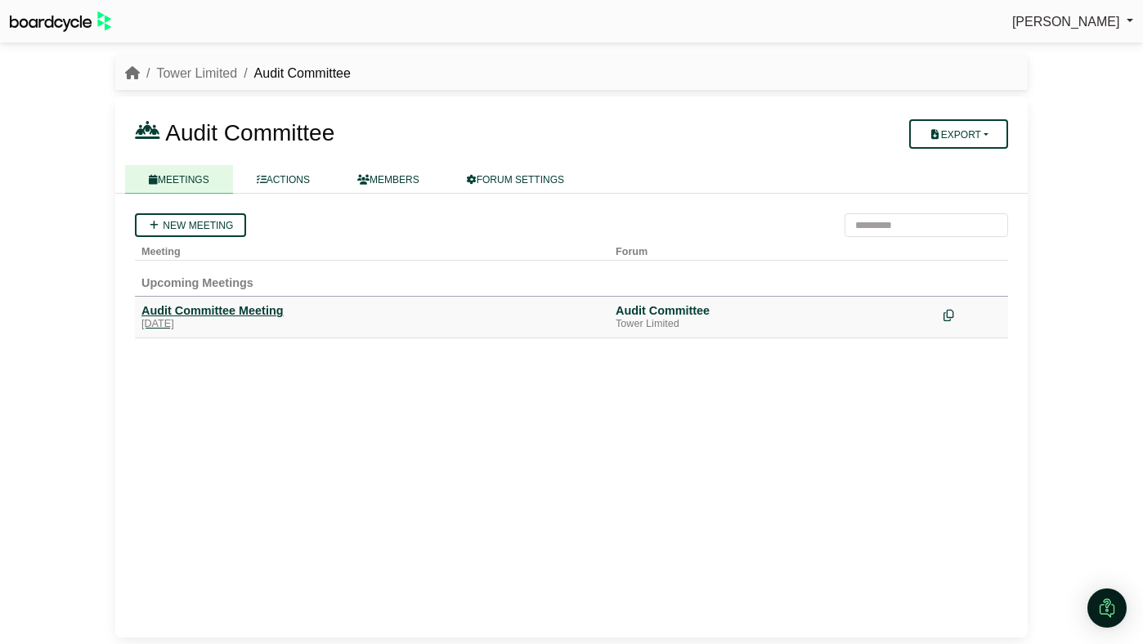
click at [215, 315] on div "Audit Committee Meeting" at bounding box center [371, 310] width 461 height 15
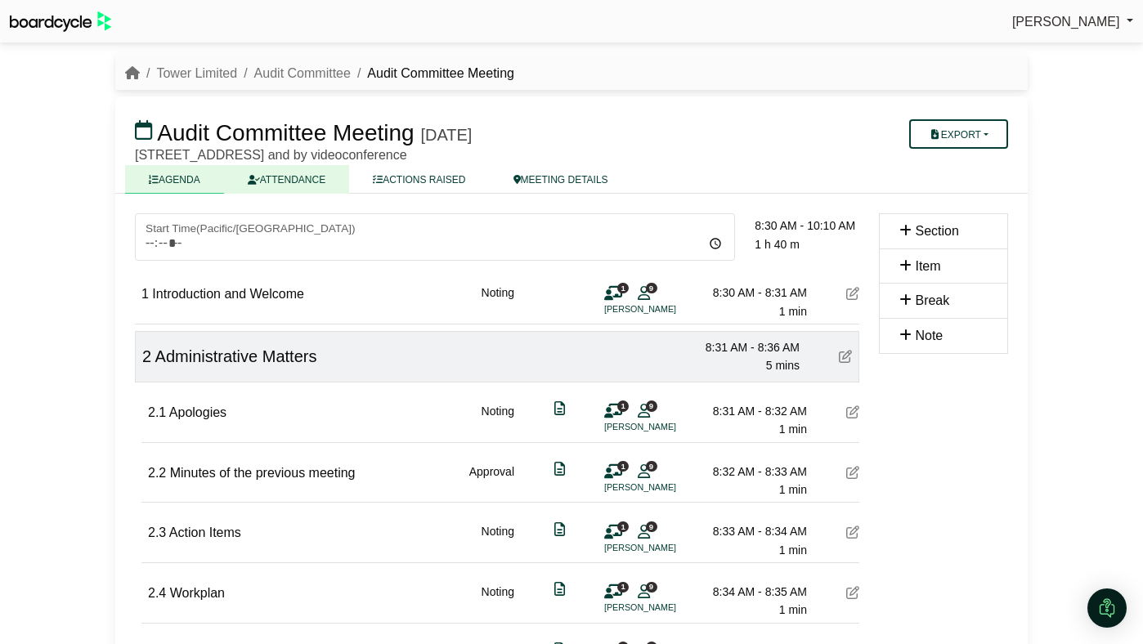
click at [314, 168] on link "ATTENDANCE" at bounding box center [286, 179] width 125 height 29
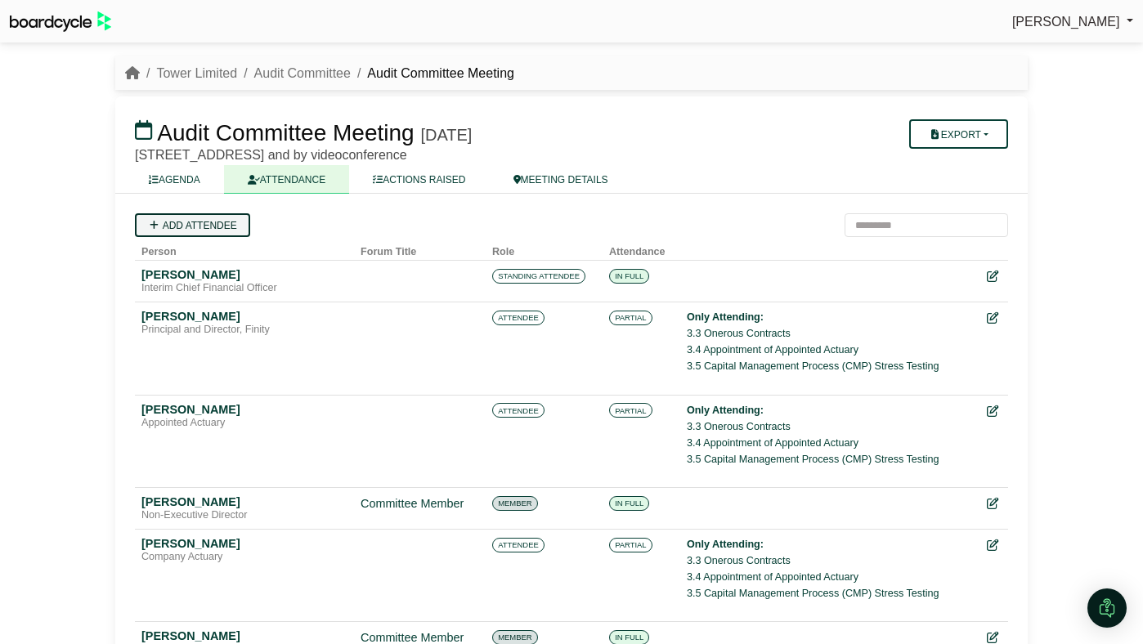
click at [220, 217] on link "Add attendee" at bounding box center [192, 225] width 115 height 24
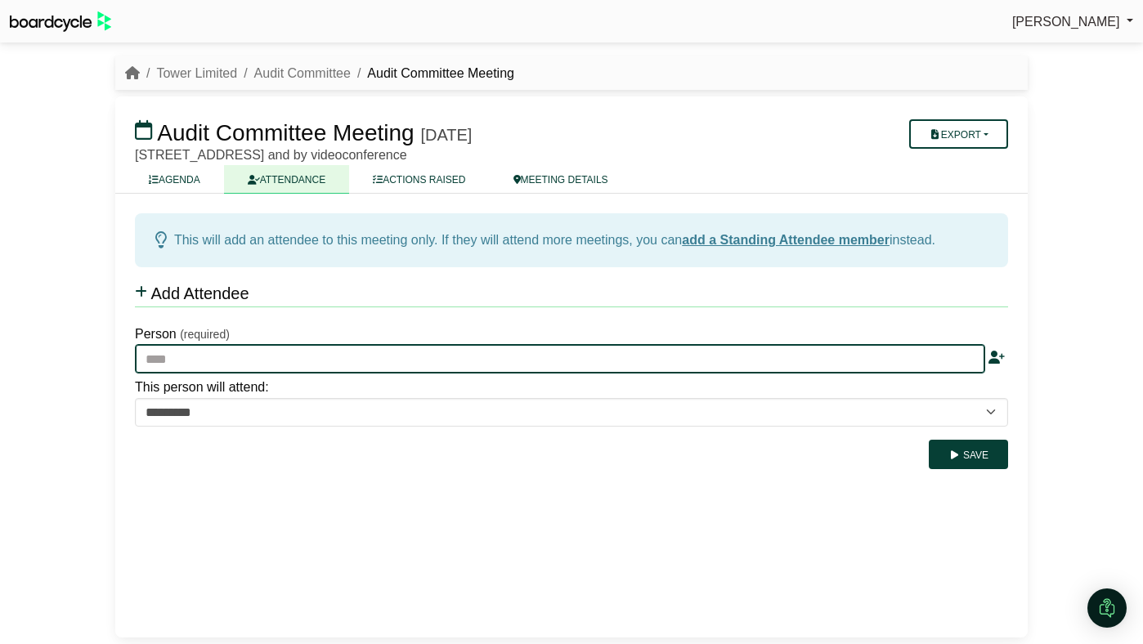
click at [208, 360] on input "text" at bounding box center [560, 358] width 850 height 29
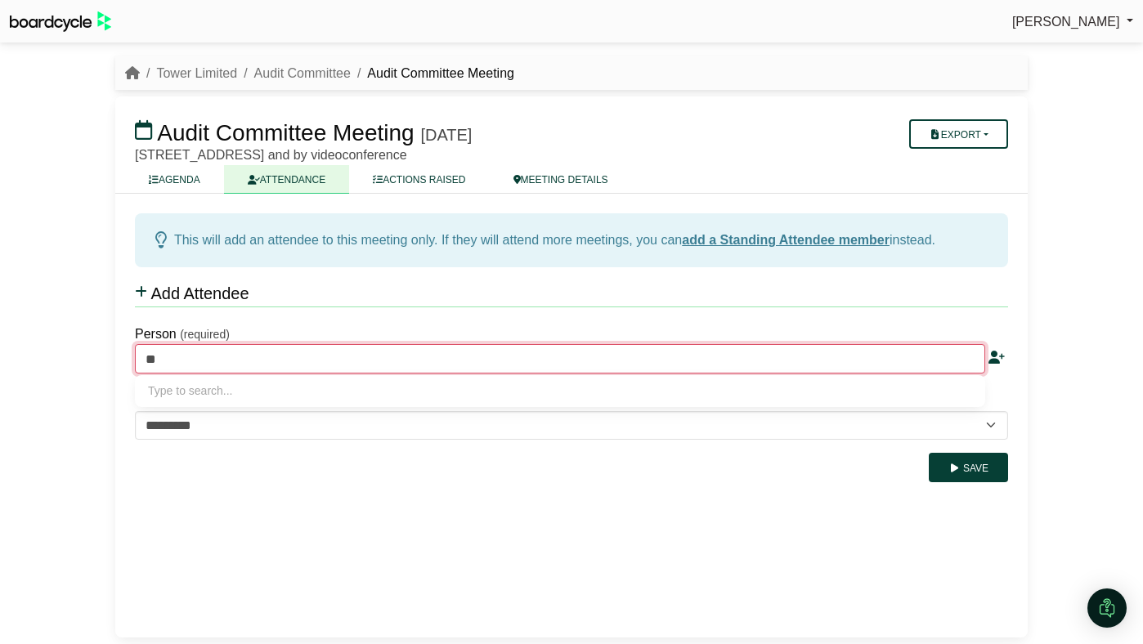
type input "***"
type input "**********"
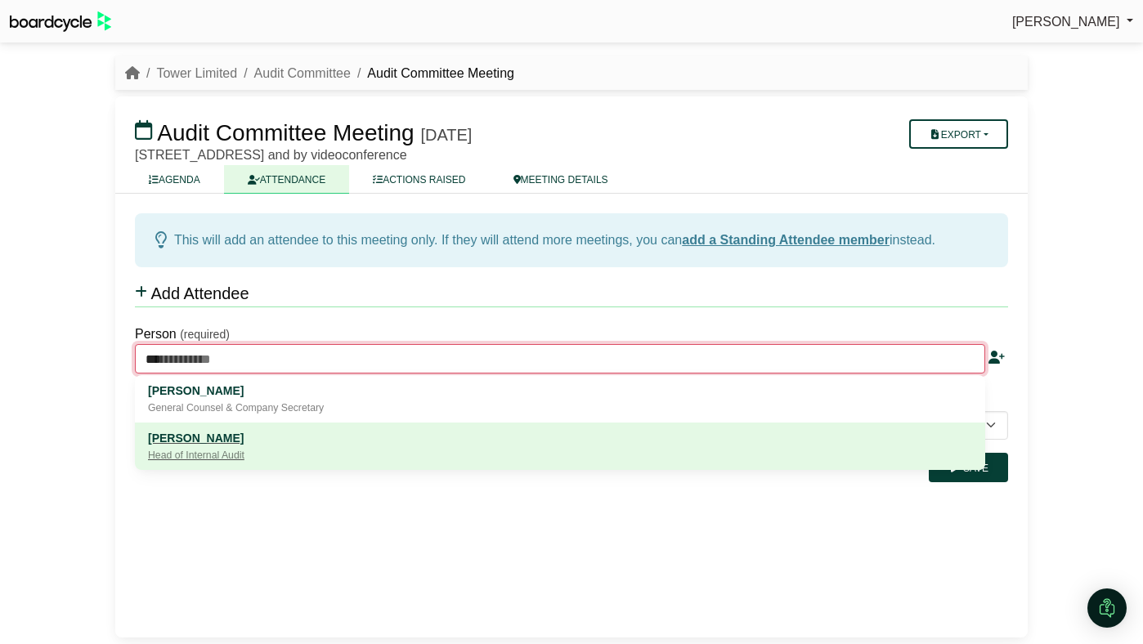
click at [206, 443] on div "[PERSON_NAME]" at bounding box center [560, 438] width 824 height 18
type input "**********"
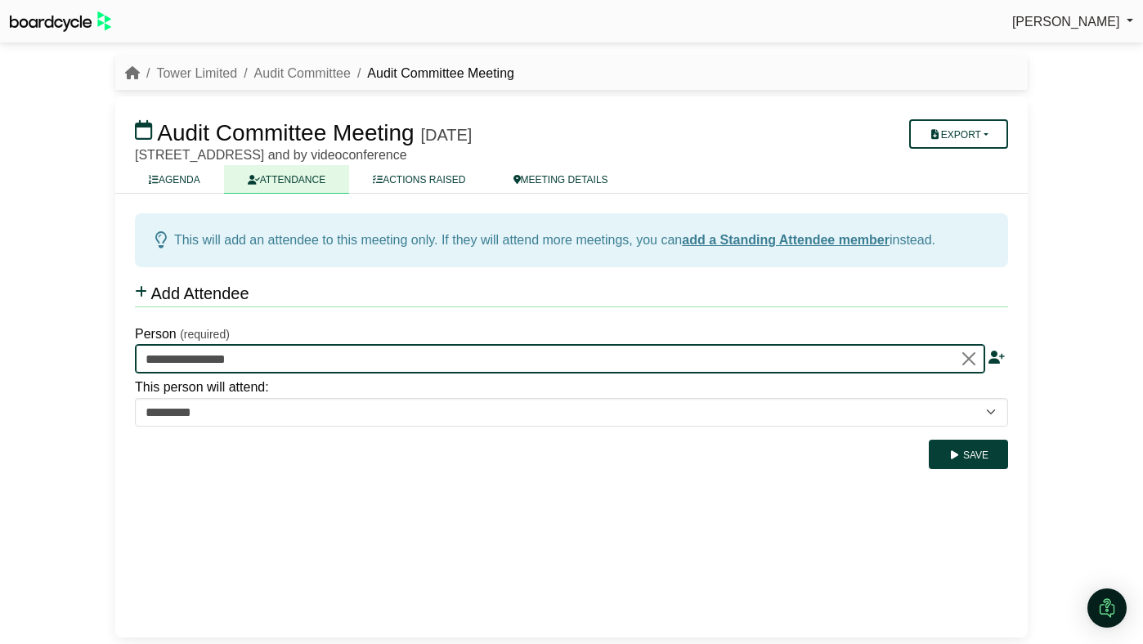
type input "**********"
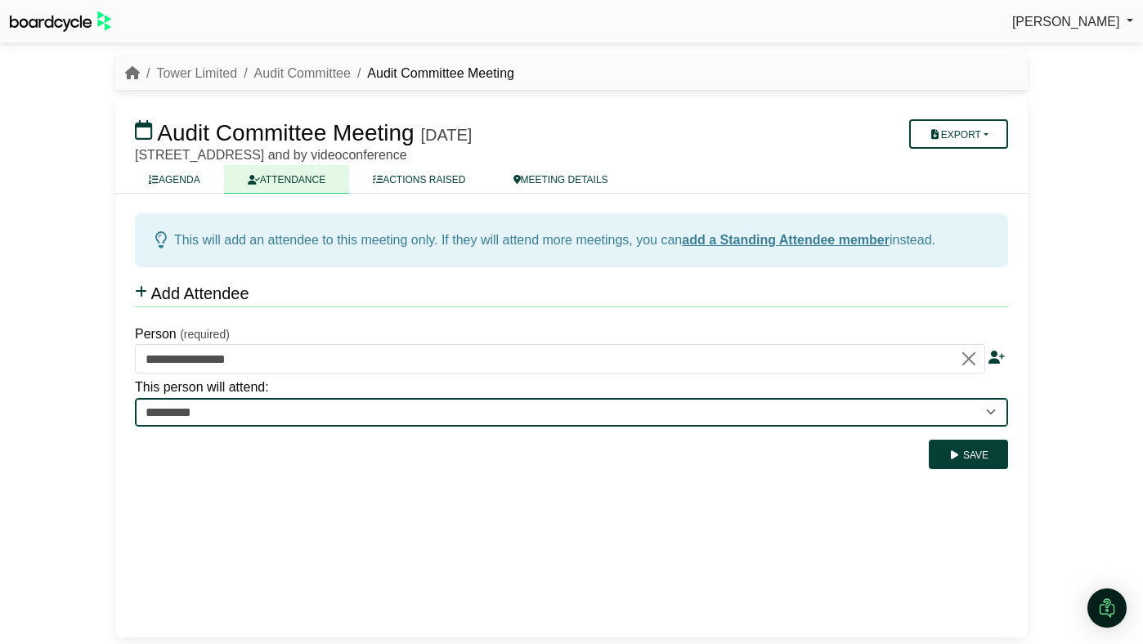
click at [228, 418] on select "**********" at bounding box center [571, 412] width 873 height 29
select select "**********"
click at [135, 398] on select "**********" at bounding box center [571, 412] width 873 height 29
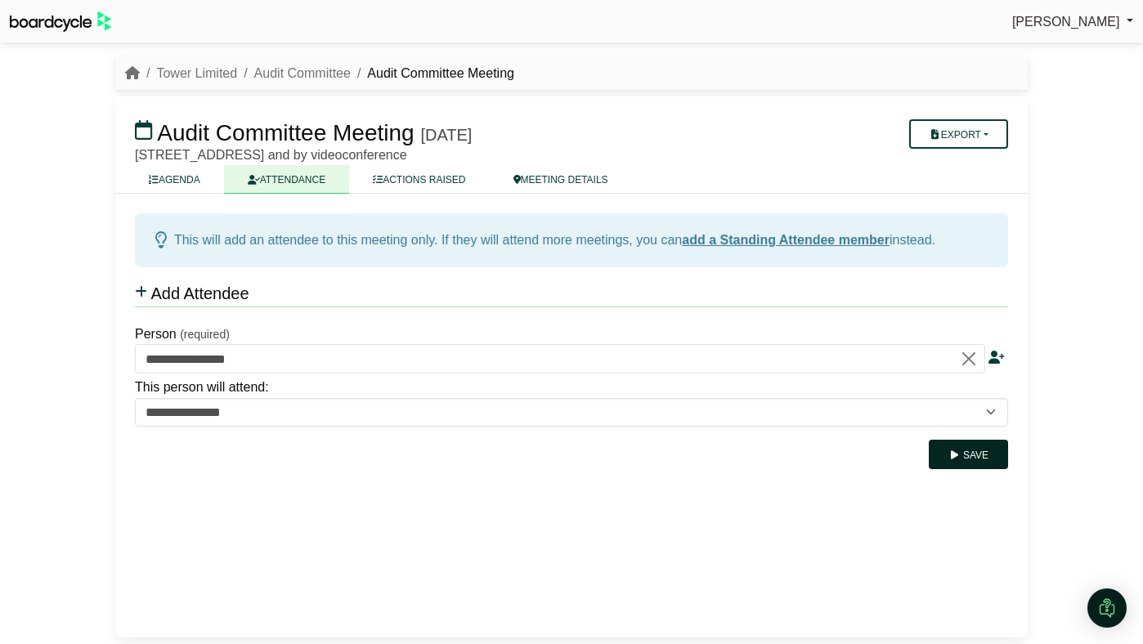
click at [946, 456] on button "Save" at bounding box center [967, 454] width 79 height 29
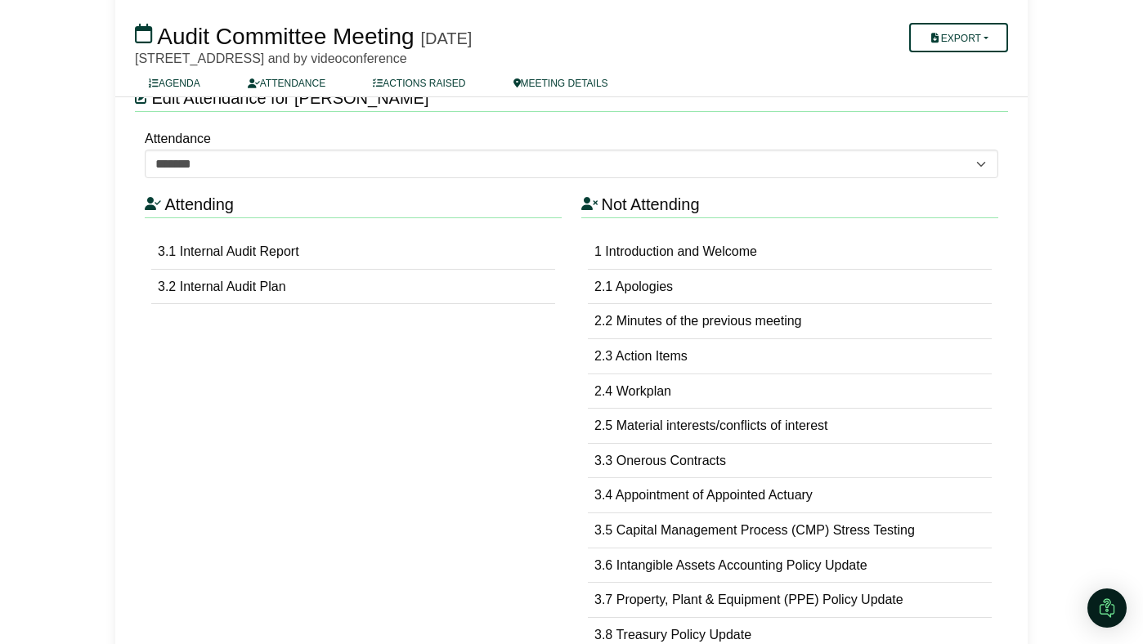
scroll to position [435, 0]
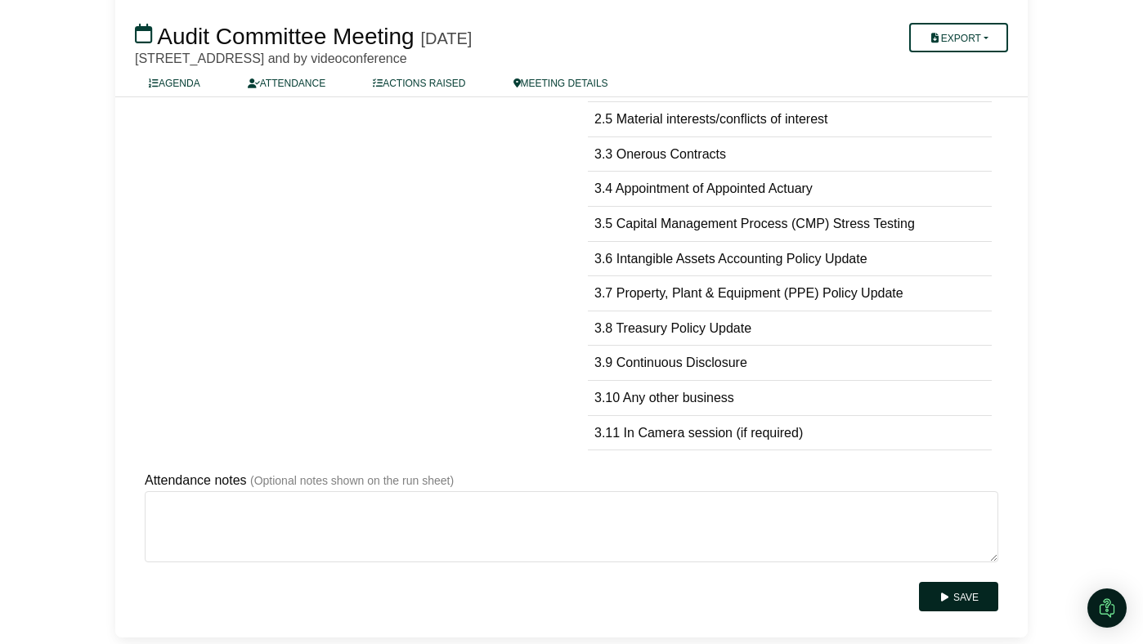
click at [938, 593] on icon "submit" at bounding box center [944, 598] width 12 height 10
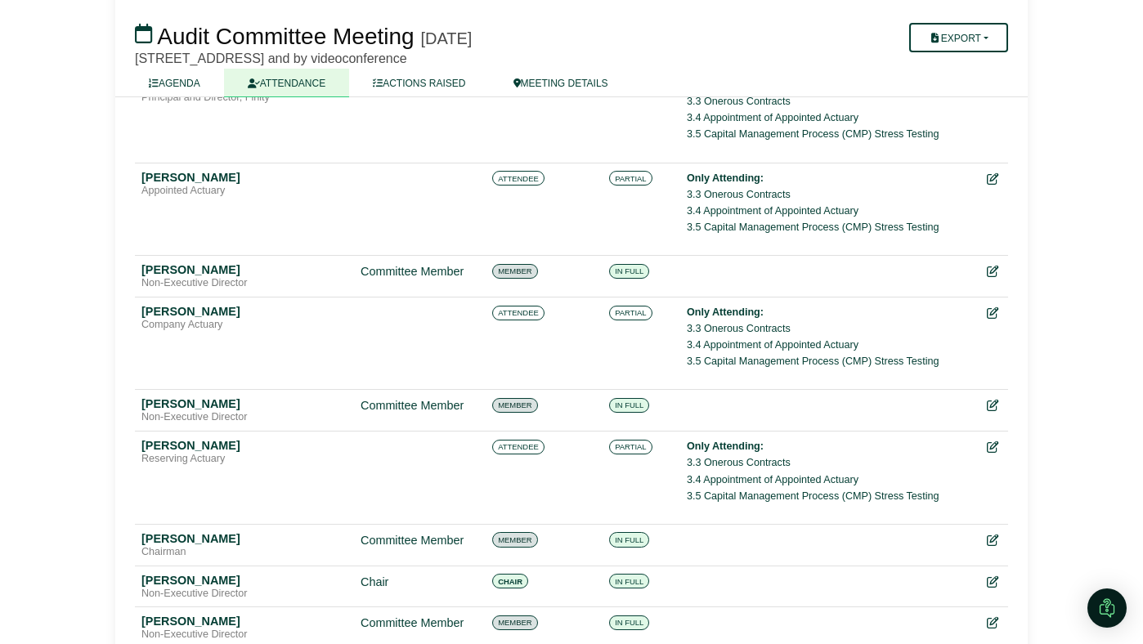
scroll to position [477, 0]
